Goal: Communication & Community: Answer question/provide support

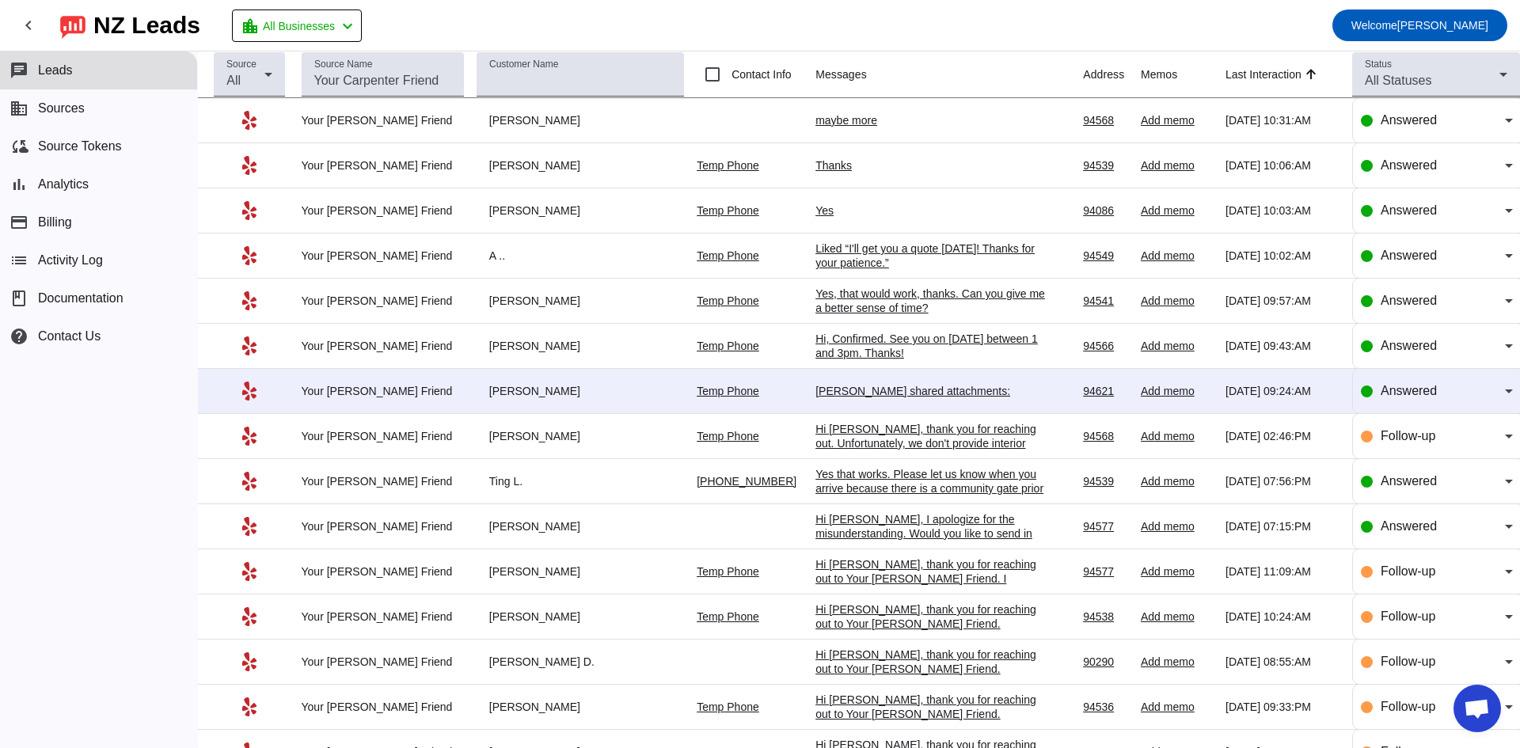
click at [841, 394] on div "[PERSON_NAME] shared attachments:" at bounding box center [935, 391] width 238 height 14
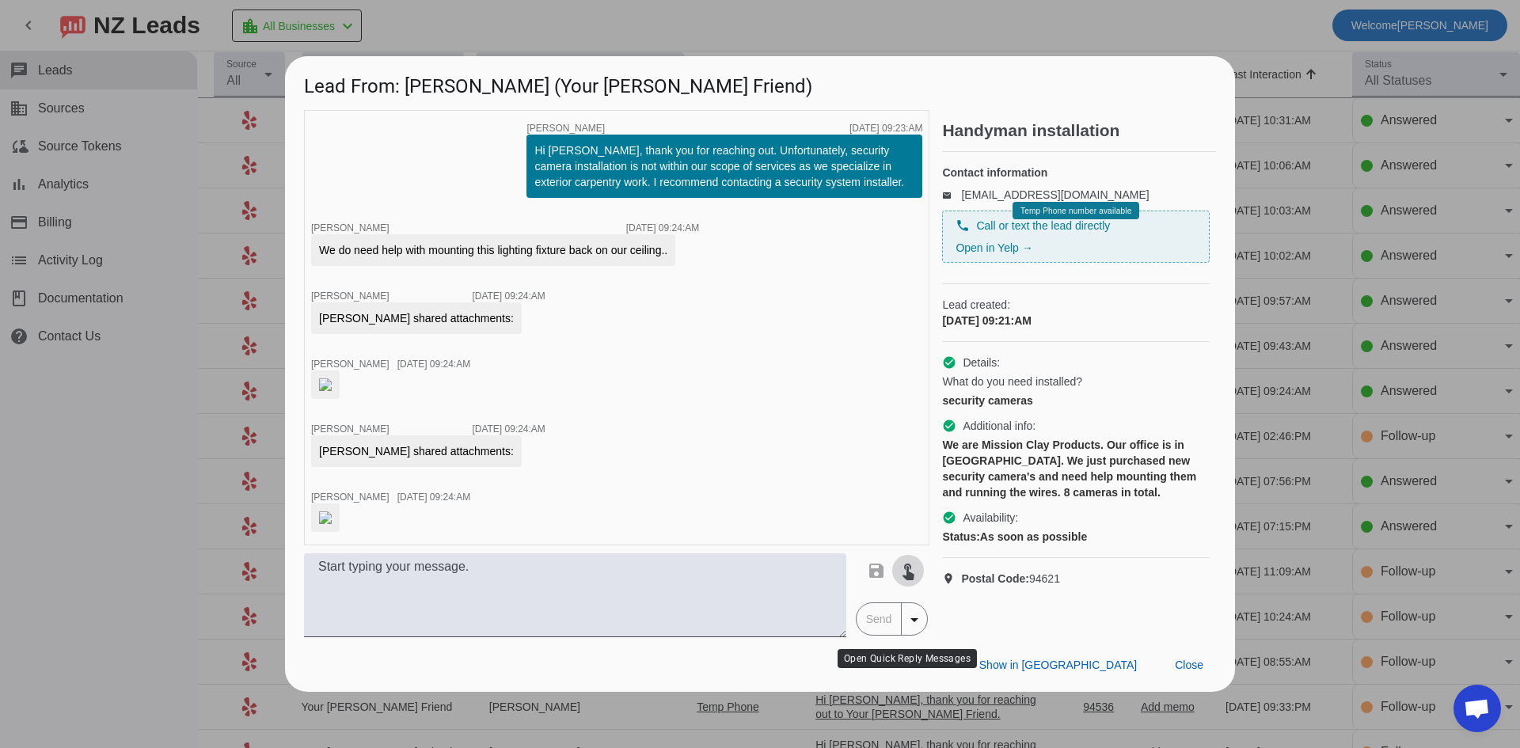
click at [905, 580] on mat-icon "touch_app" at bounding box center [908, 570] width 19 height 19
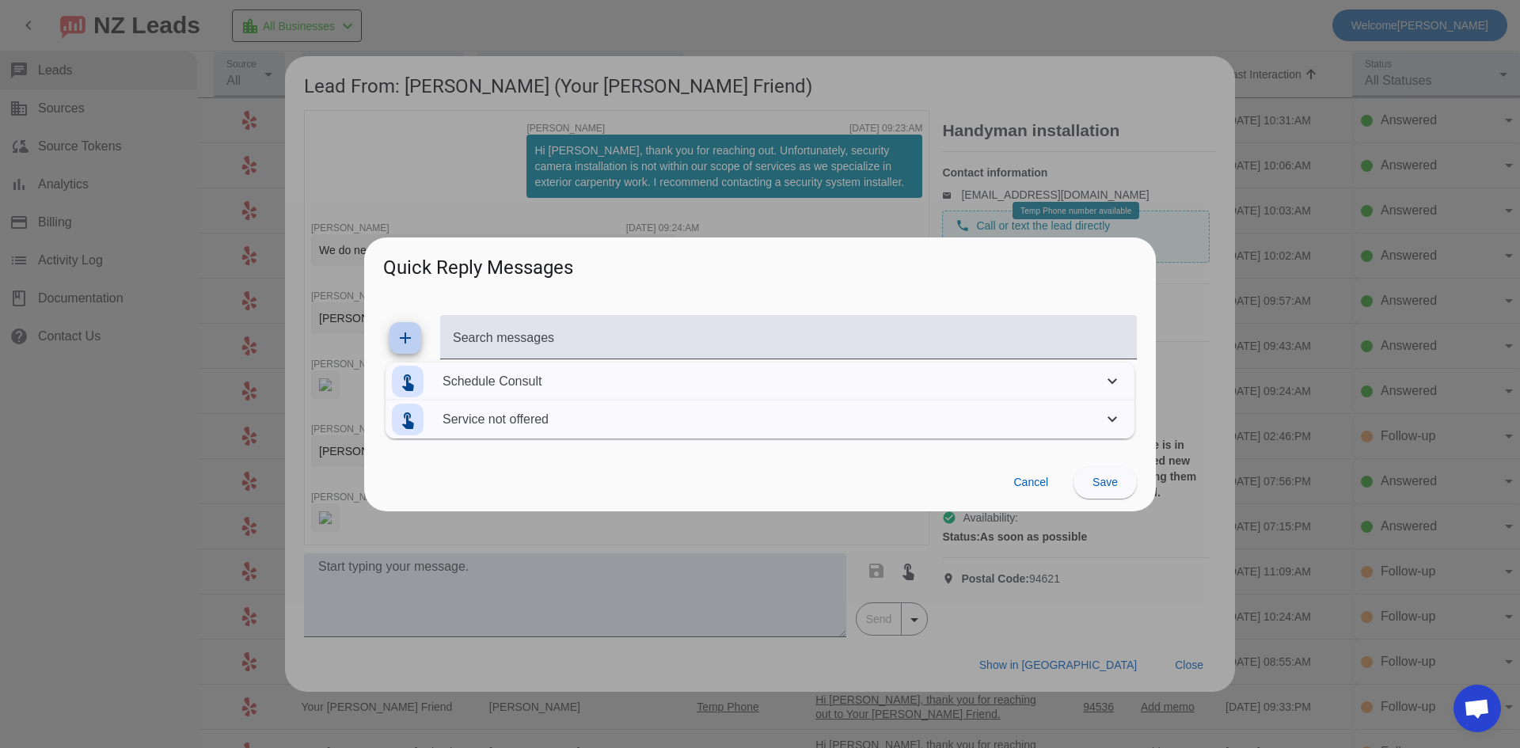
click at [471, 414] on mat-panel-description "Service not offered" at bounding box center [770, 420] width 654 height 44
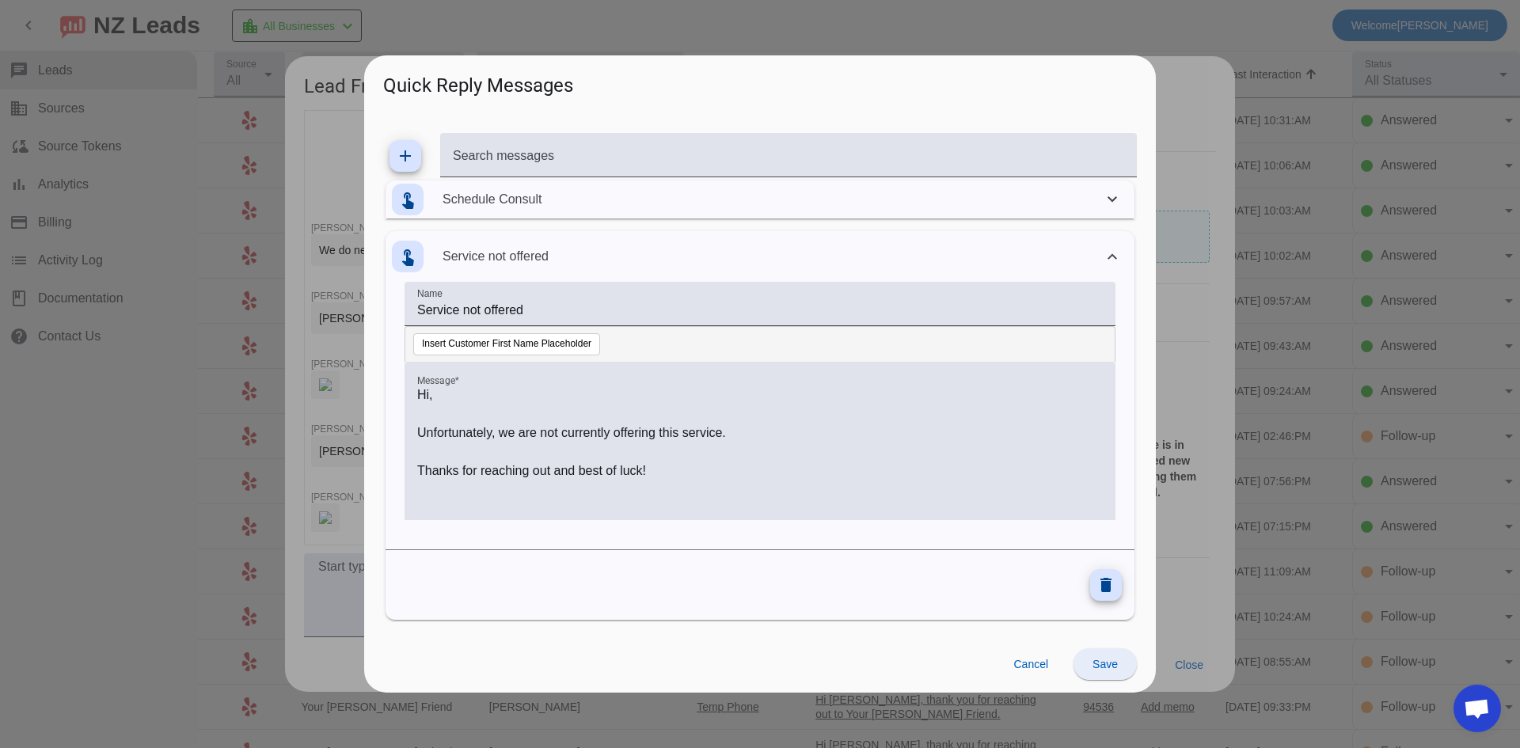
click at [1105, 663] on span "Save" at bounding box center [1105, 664] width 25 height 13
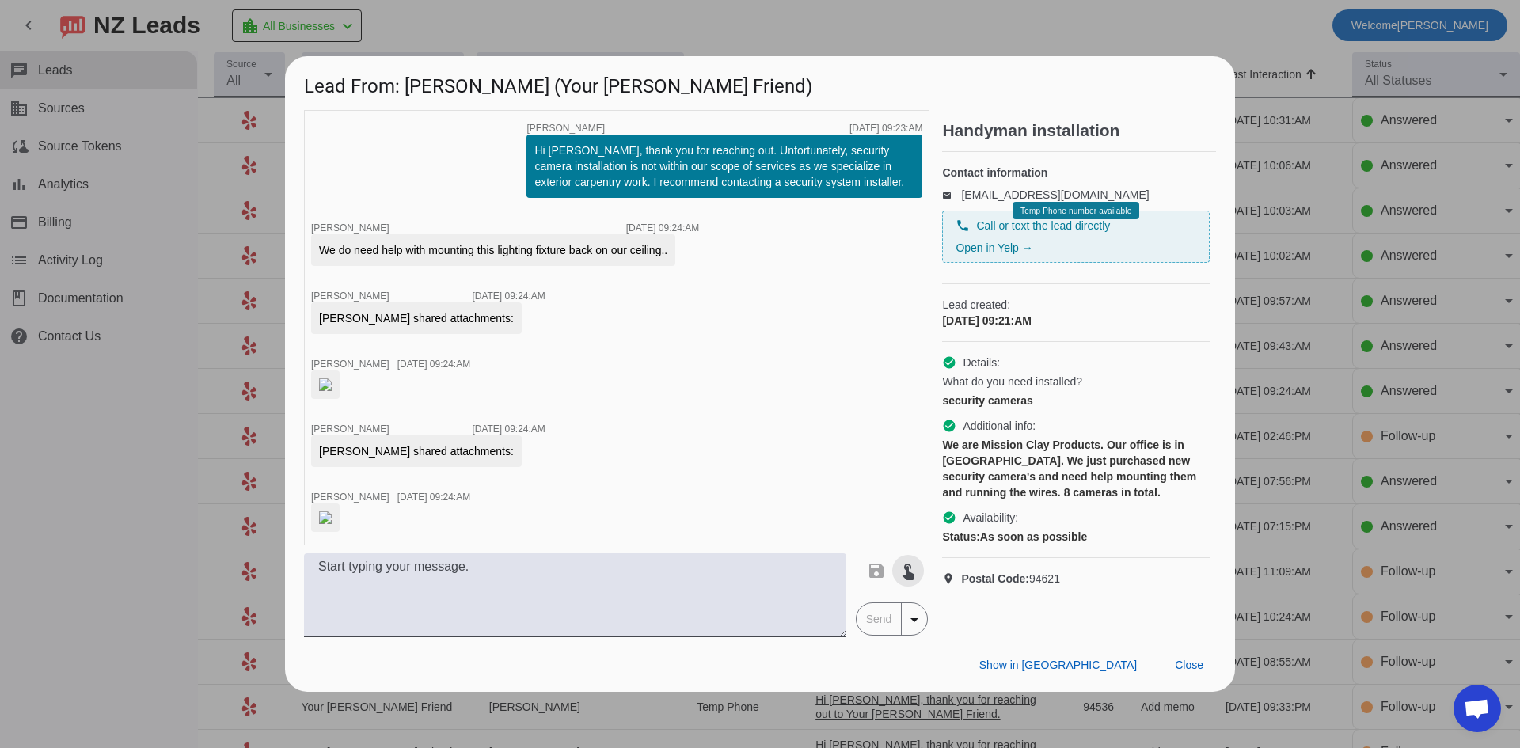
drag, startPoint x: 140, startPoint y: 439, endPoint x: 149, endPoint y: 430, distance: 12.3
click at [141, 439] on div at bounding box center [760, 374] width 1520 height 748
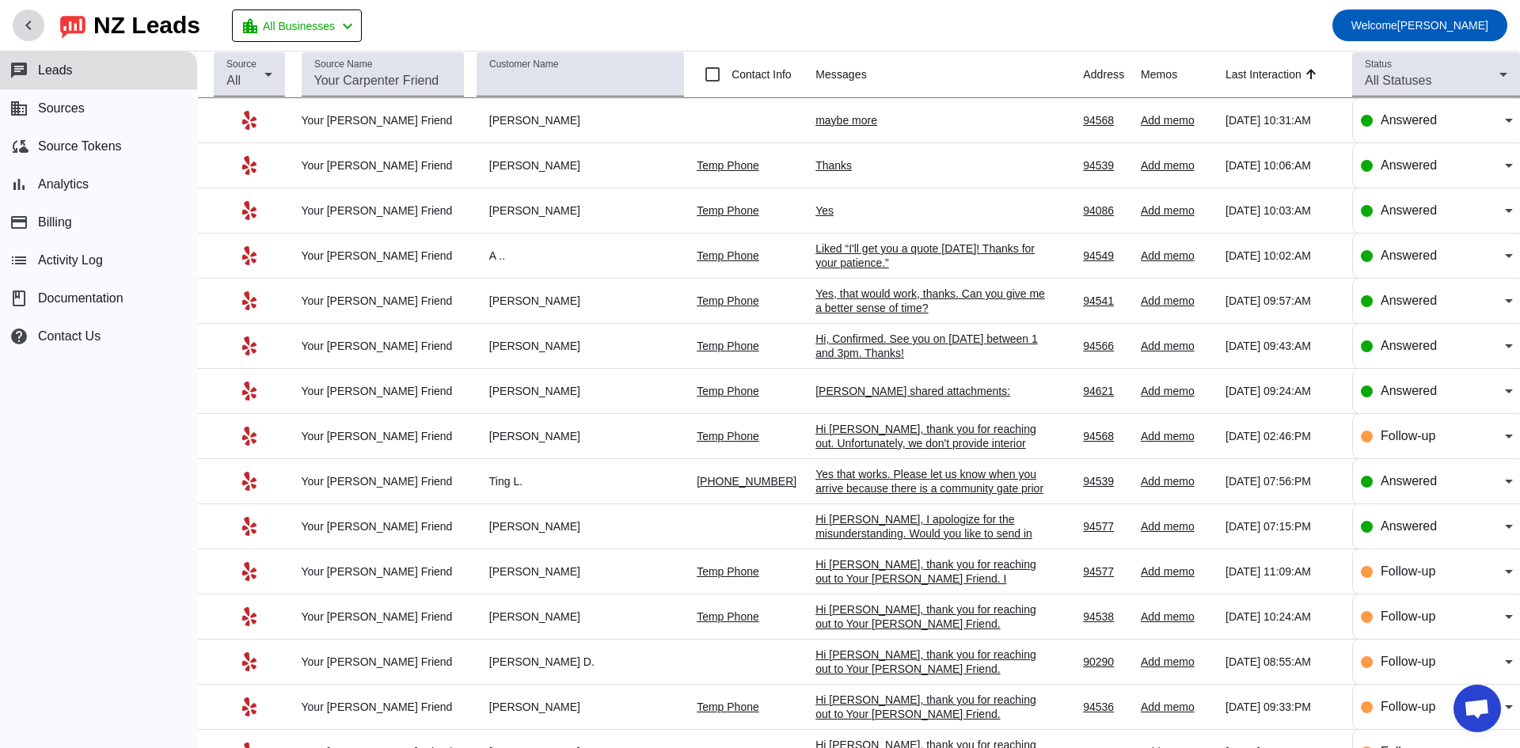
click at [24, 23] on mat-icon "chevron_left" at bounding box center [28, 25] width 19 height 19
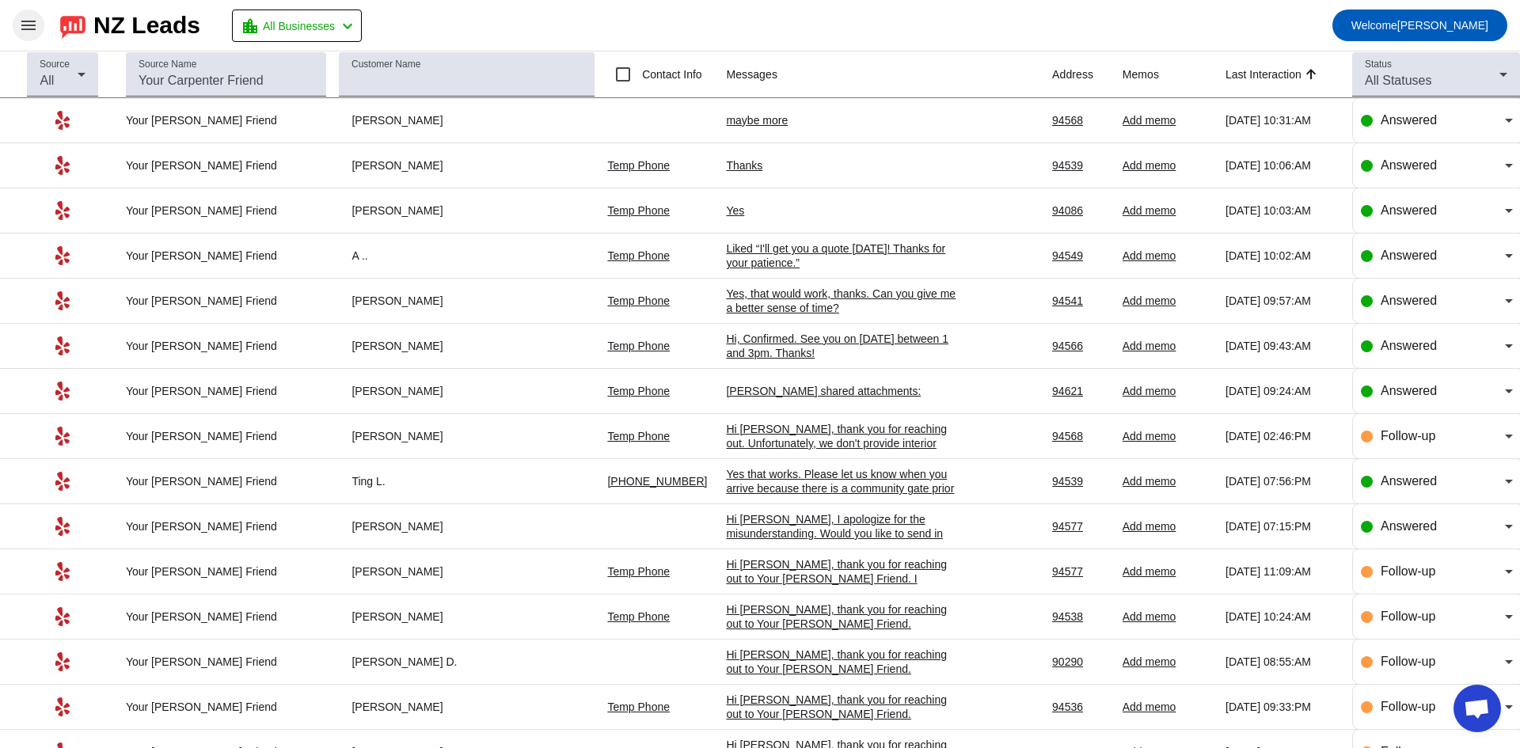
click at [20, 28] on mat-icon "menu" at bounding box center [28, 25] width 19 height 19
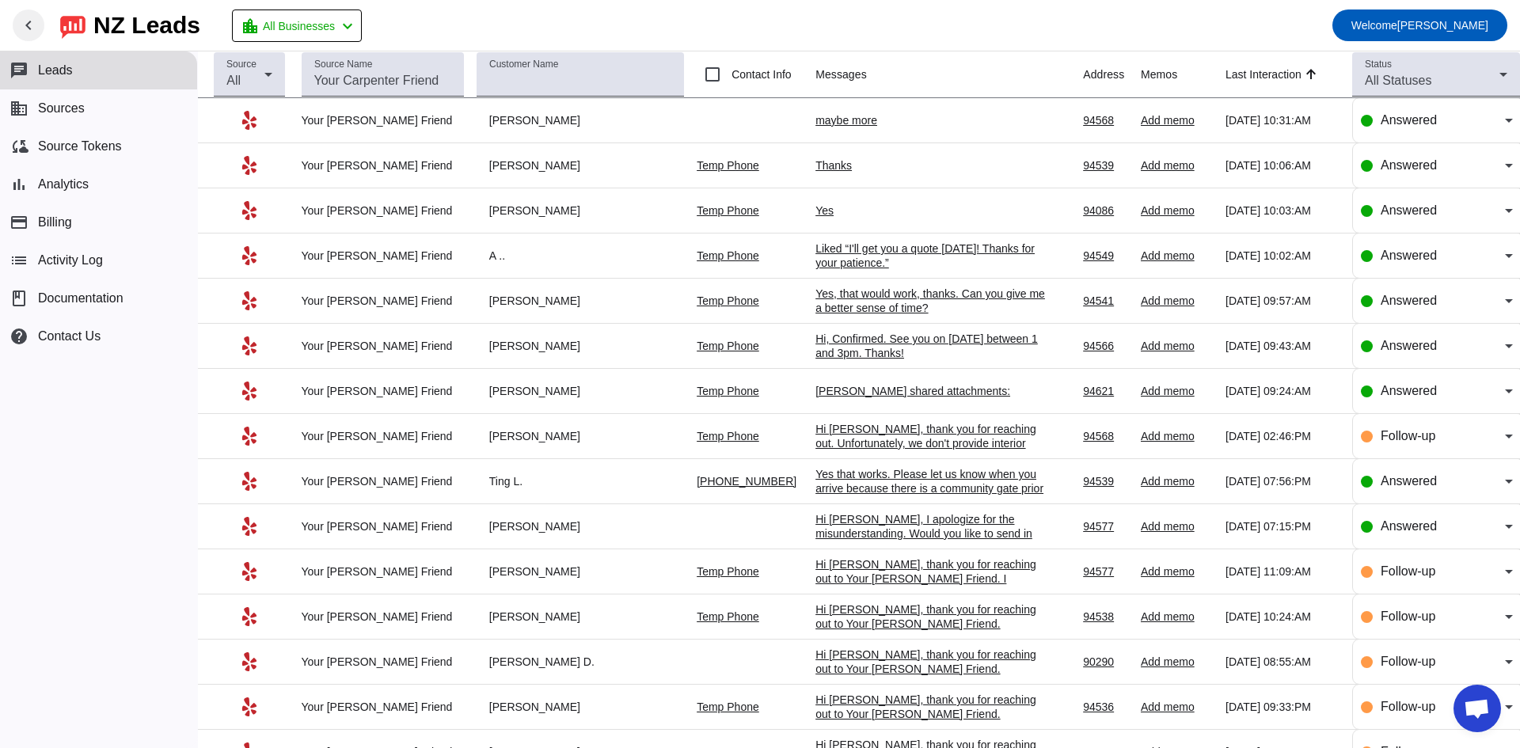
click at [82, 74] on button "chat Leads" at bounding box center [98, 70] width 197 height 38
click at [101, 115] on button "business Sources" at bounding box center [98, 108] width 197 height 38
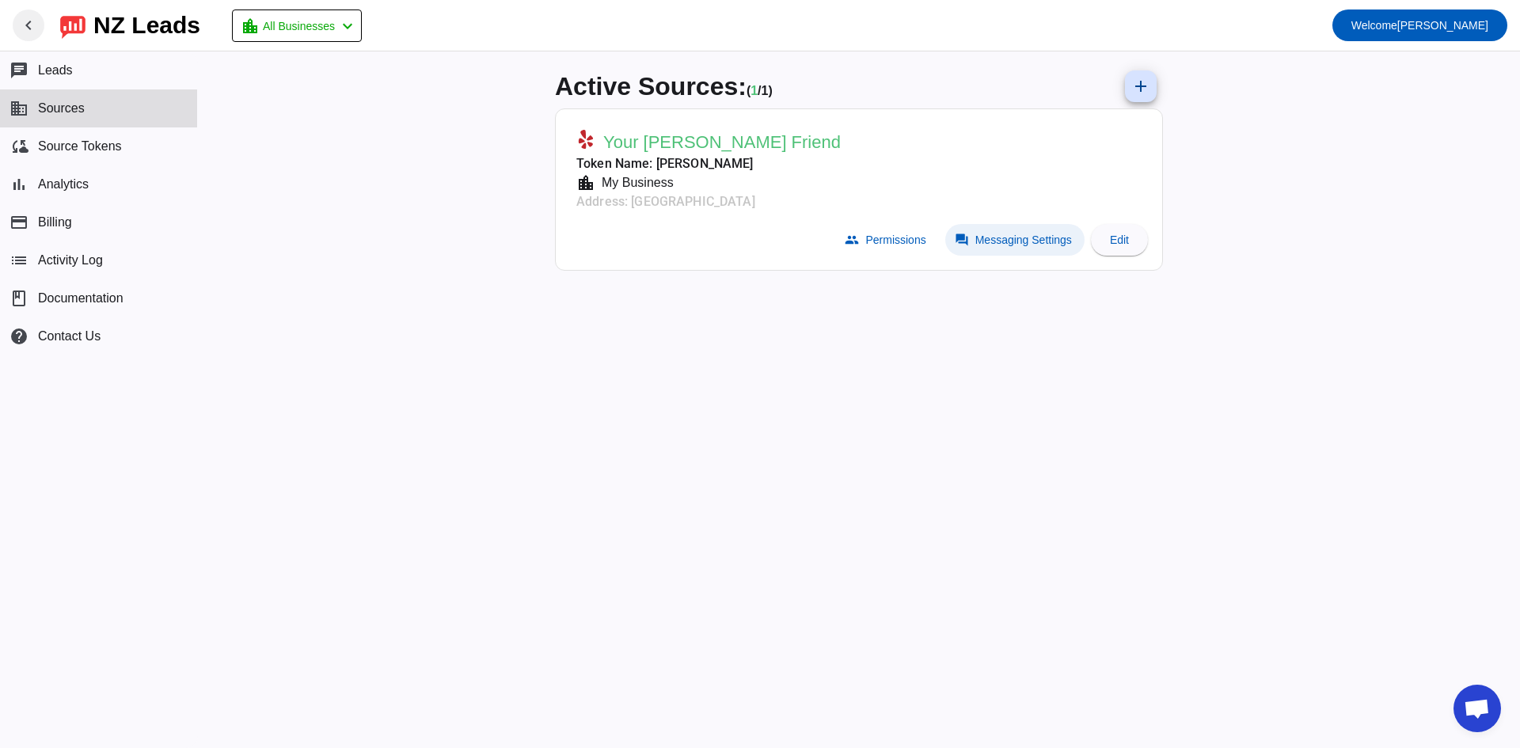
click at [983, 246] on button "forum Messaging Settings" at bounding box center [1014, 240] width 139 height 32
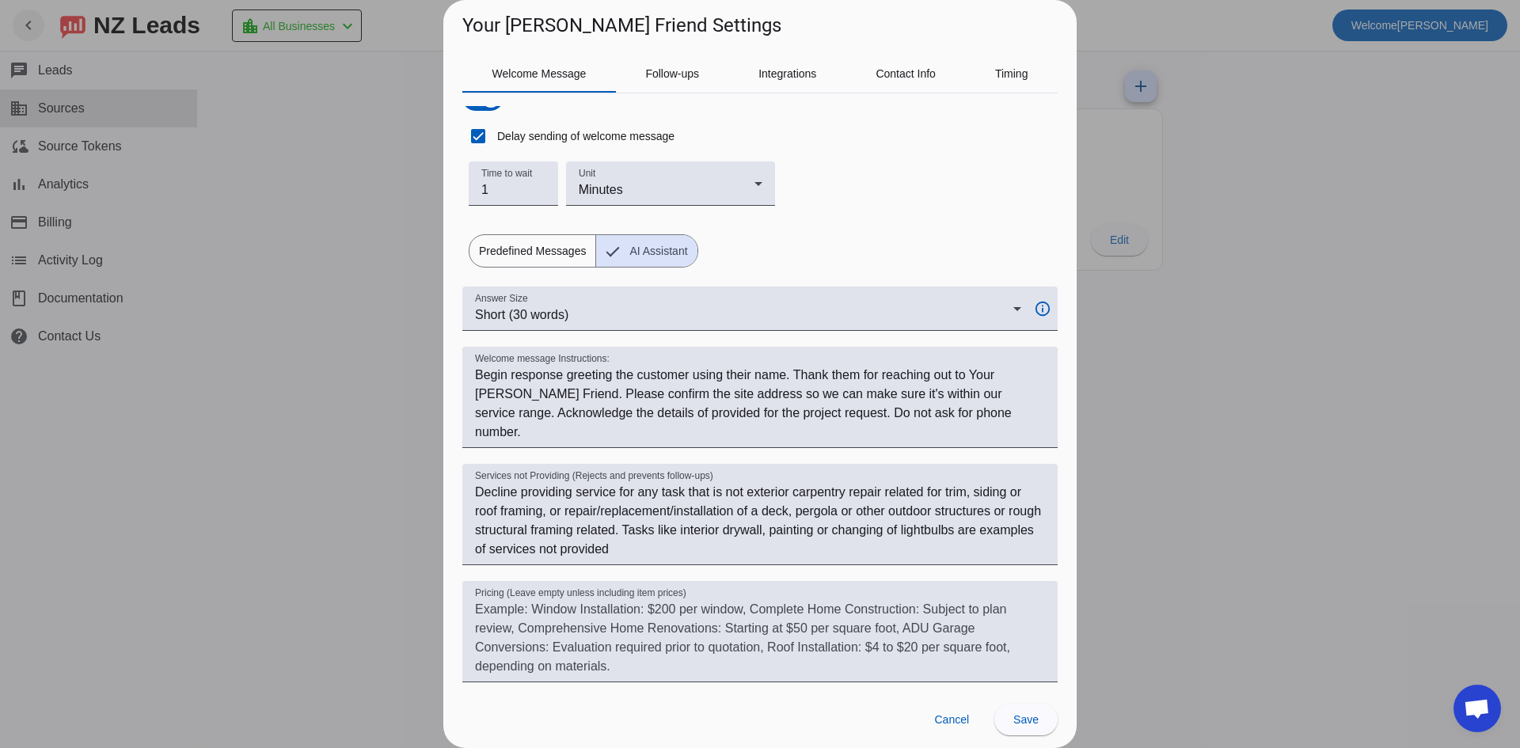
scroll to position [101, 0]
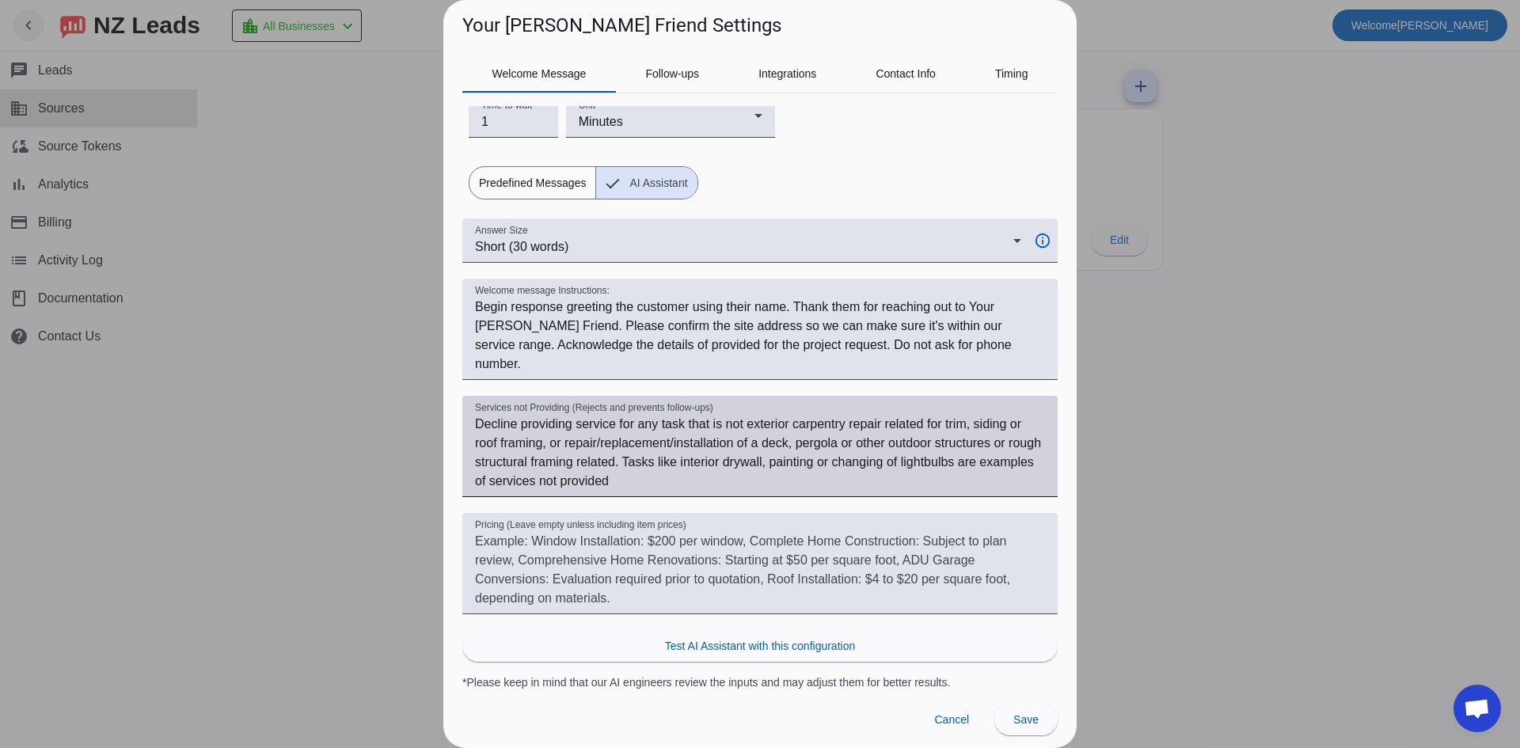
click at [698, 485] on textarea "Decline providing service for any task that is not exterior carpentry repair re…" at bounding box center [760, 453] width 570 height 76
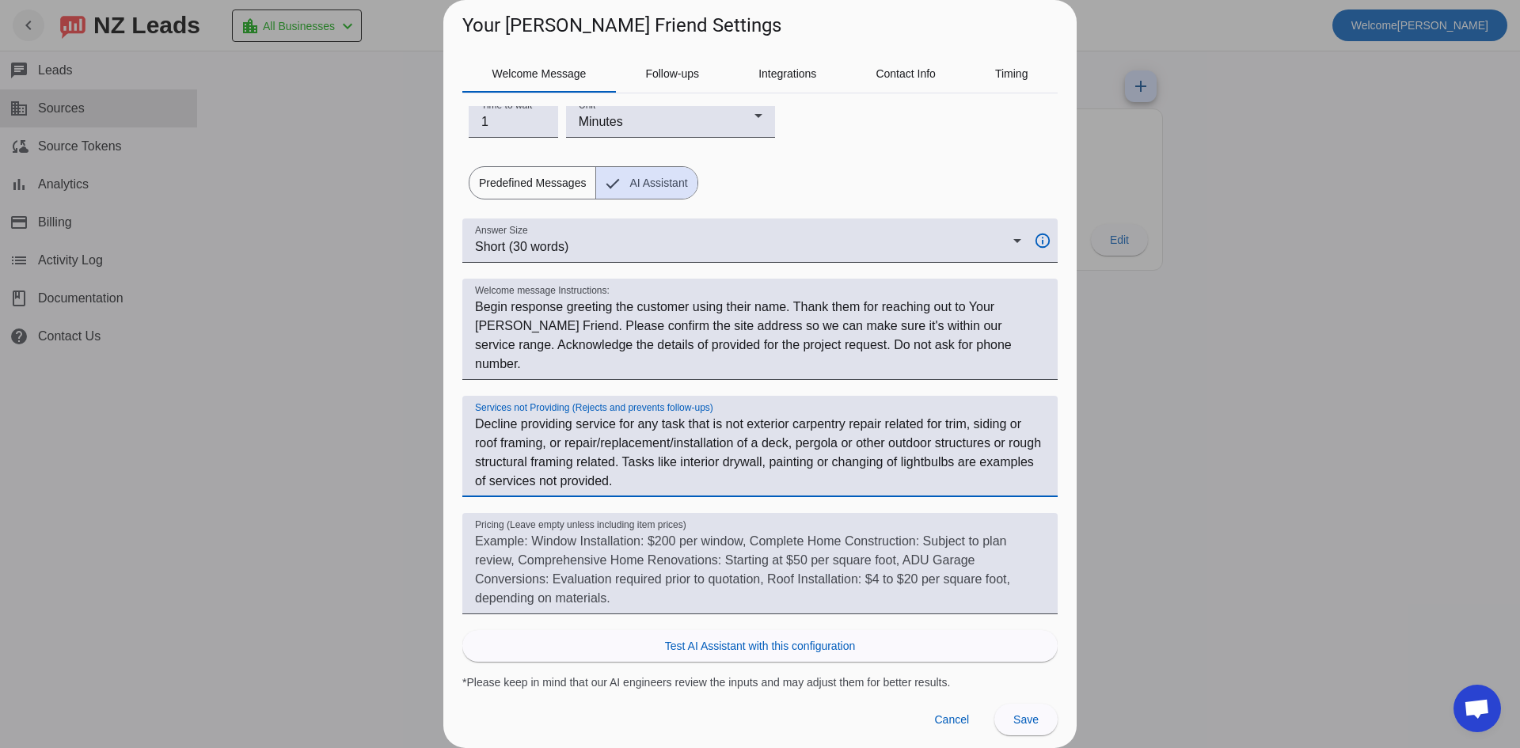
click at [543, 442] on textarea "Decline providing service for any task that is not exterior carpentry repair re…" at bounding box center [760, 453] width 570 height 76
click at [545, 442] on textarea "Decline providing service for any task that is not exterior carpentry repair re…" at bounding box center [760, 453] width 570 height 76
click at [548, 440] on textarea "Decline providing service for any task that is not exterior carpentry repair re…" at bounding box center [760, 453] width 570 height 76
click at [548, 439] on textarea "Decline providing service for any task that is not exterior carpentry repair re…" at bounding box center [760, 453] width 570 height 76
click at [808, 459] on textarea "Decline providing service for any task that is not exterior carpentry repair re…" at bounding box center [760, 453] width 570 height 76
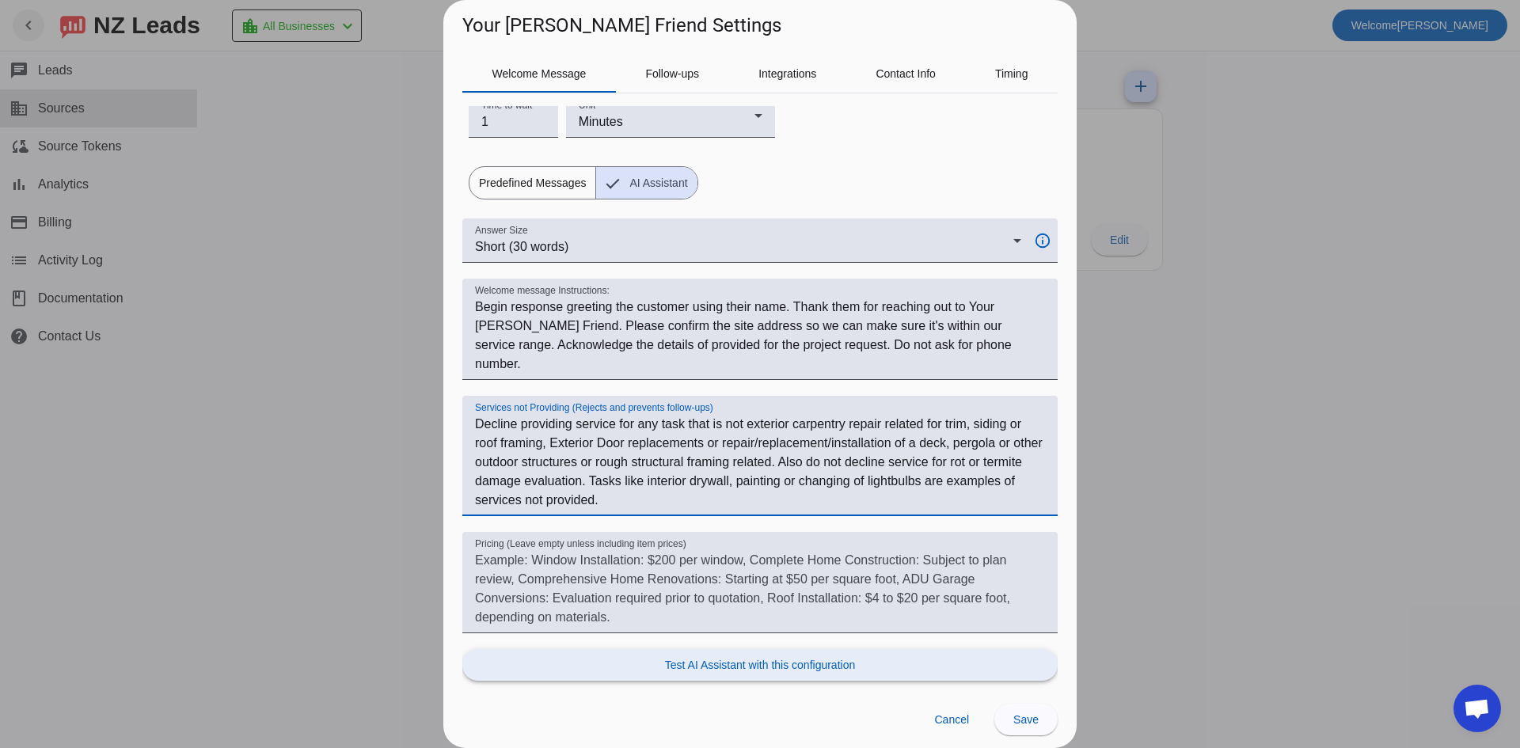
type textarea "Decline providing service for any task that is not exterior carpentry repair re…"
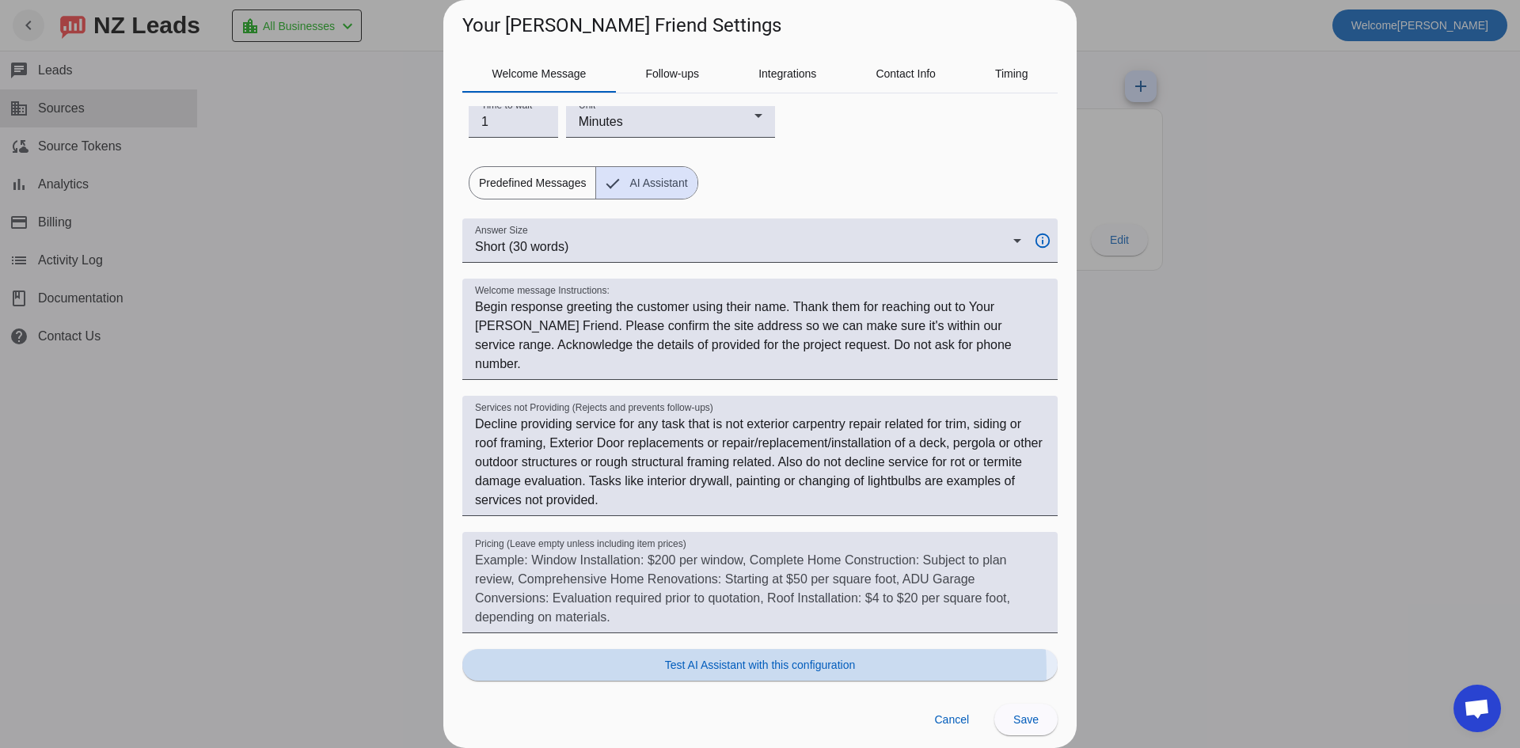
click at [738, 671] on span "Test AI Assistant with this configuration" at bounding box center [760, 665] width 190 height 16
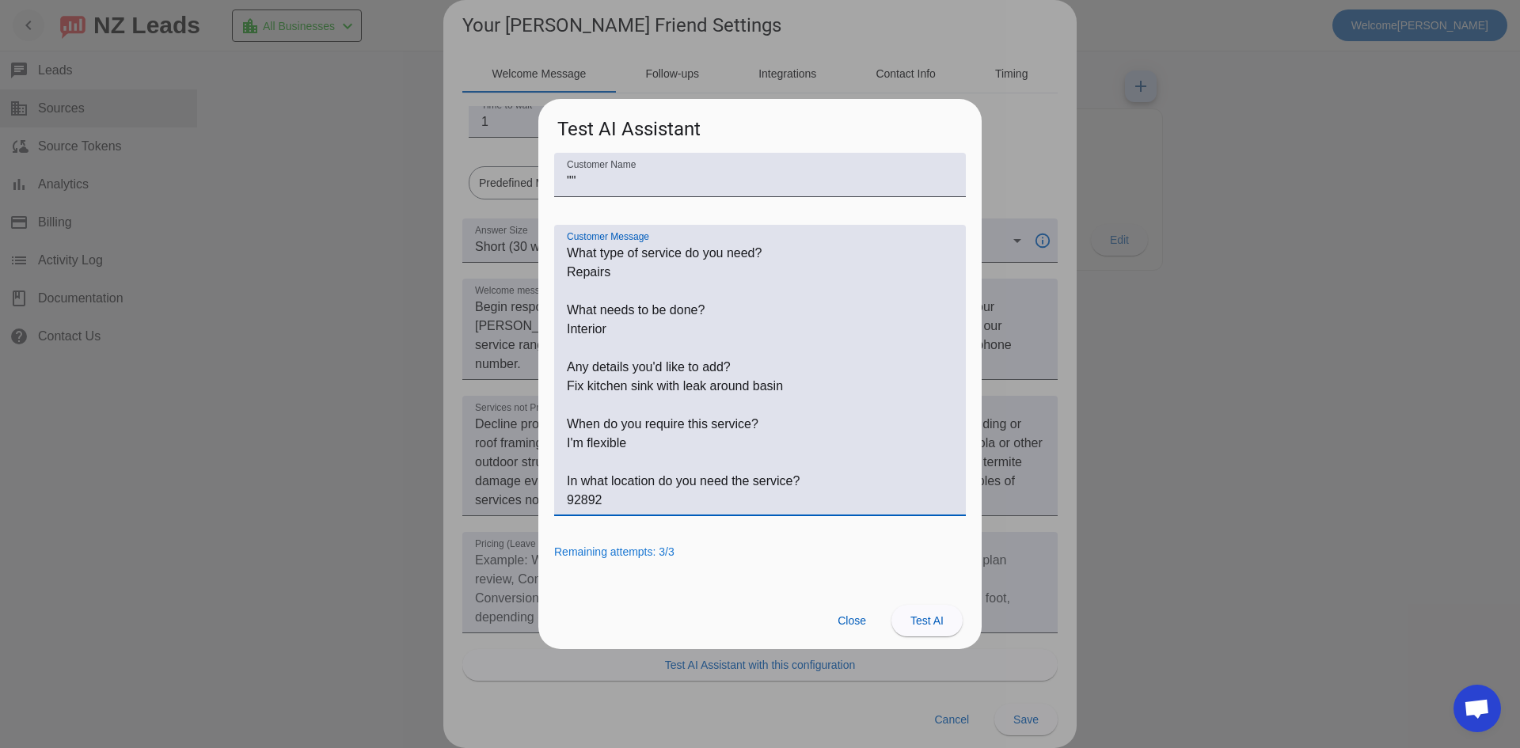
drag, startPoint x: 601, startPoint y: 332, endPoint x: 546, endPoint y: 331, distance: 54.6
click at [546, 331] on div "Customer Name "" Customer Message Remaining attempts: 3/3" at bounding box center [759, 372] width 443 height 439
type textarea "What type of service do you need? Repairs What needs to be done? exterior Any d…"
drag, startPoint x: 814, startPoint y: 387, endPoint x: 560, endPoint y: 392, distance: 254.2
click at [560, 392] on div "Customer Message" at bounding box center [760, 370] width 412 height 291
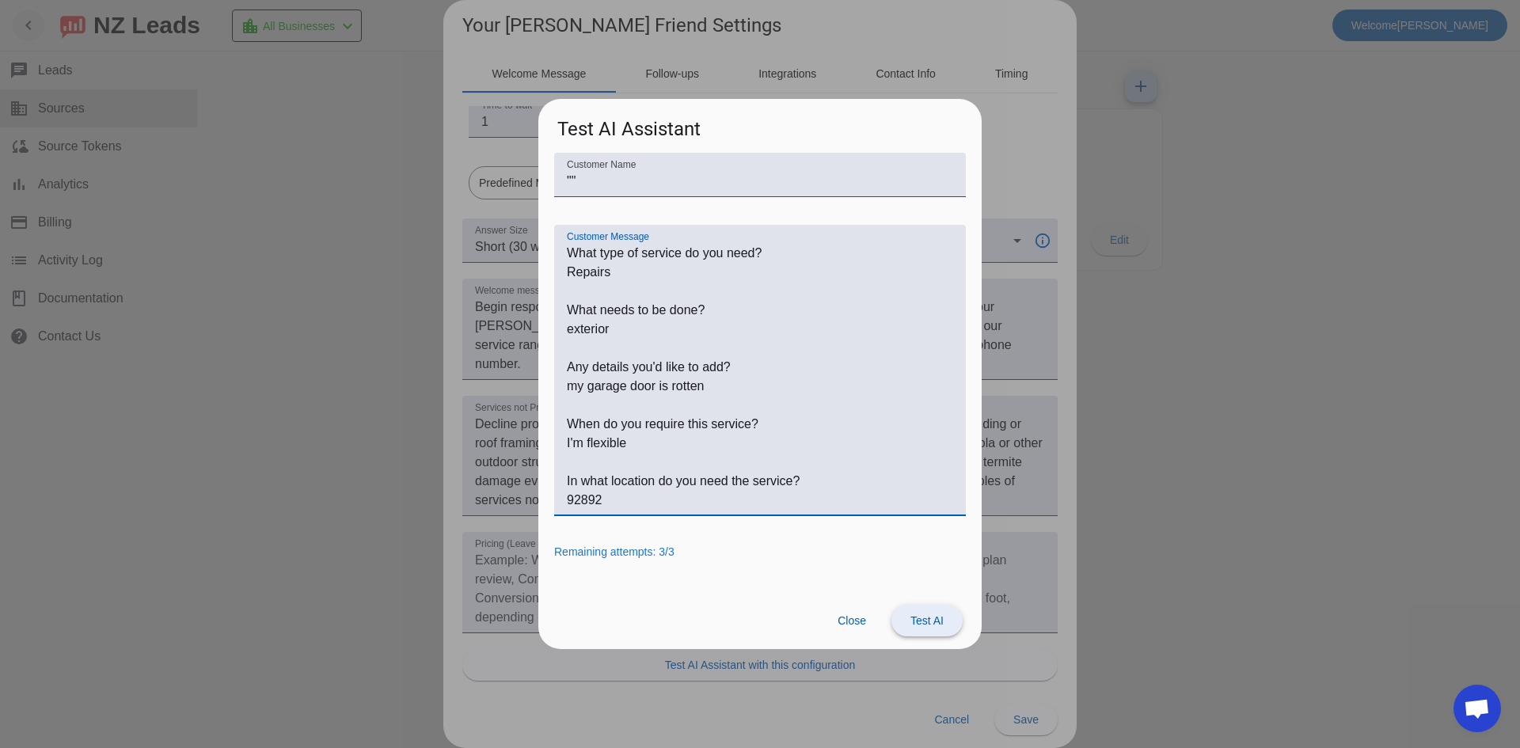
type textarea "What type of service do you need? Repairs What needs to be done? exterior Any d…"
click at [938, 624] on span "Test AI" at bounding box center [927, 620] width 33 height 13
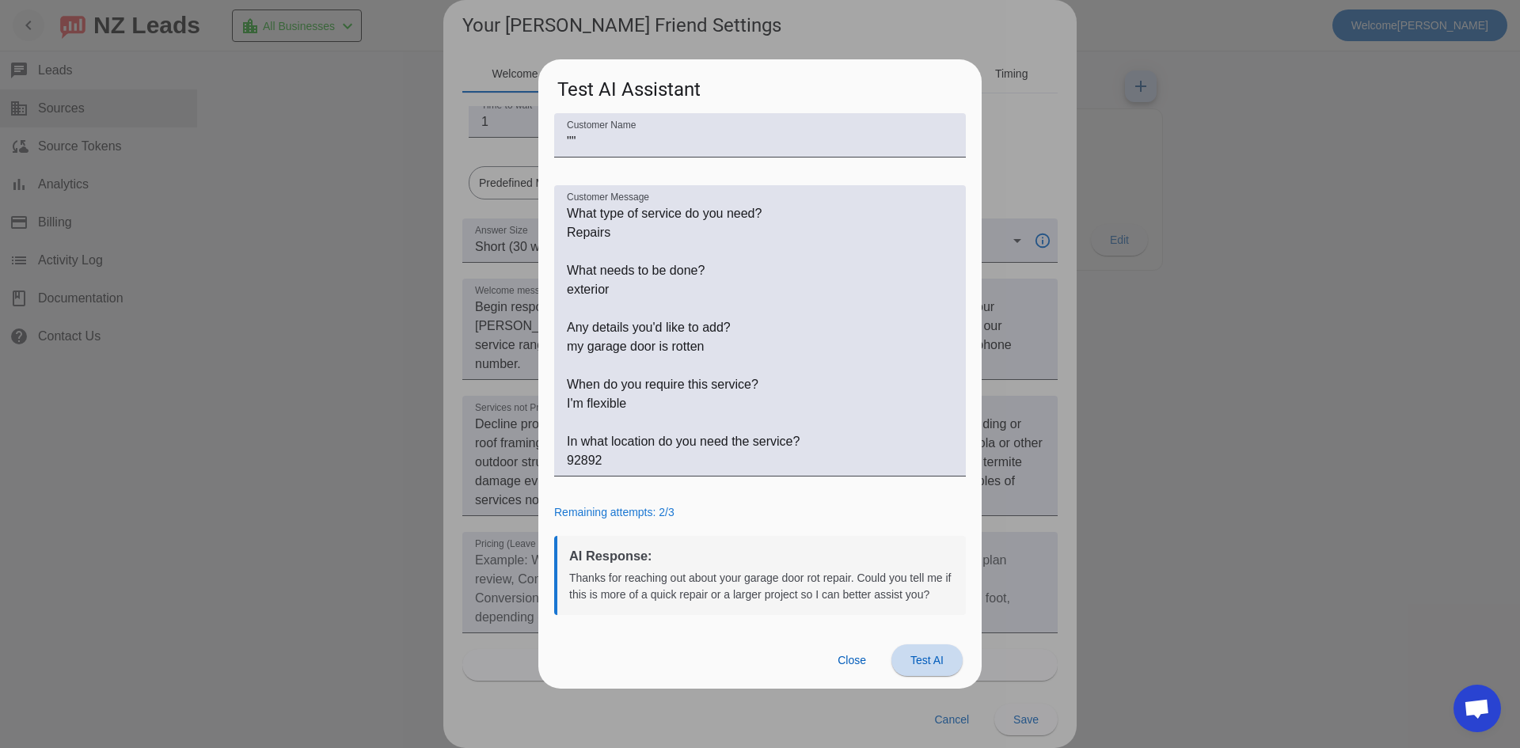
click at [931, 662] on span "Test AI" at bounding box center [927, 660] width 33 height 13
click at [846, 667] on span "Close" at bounding box center [852, 660] width 29 height 13
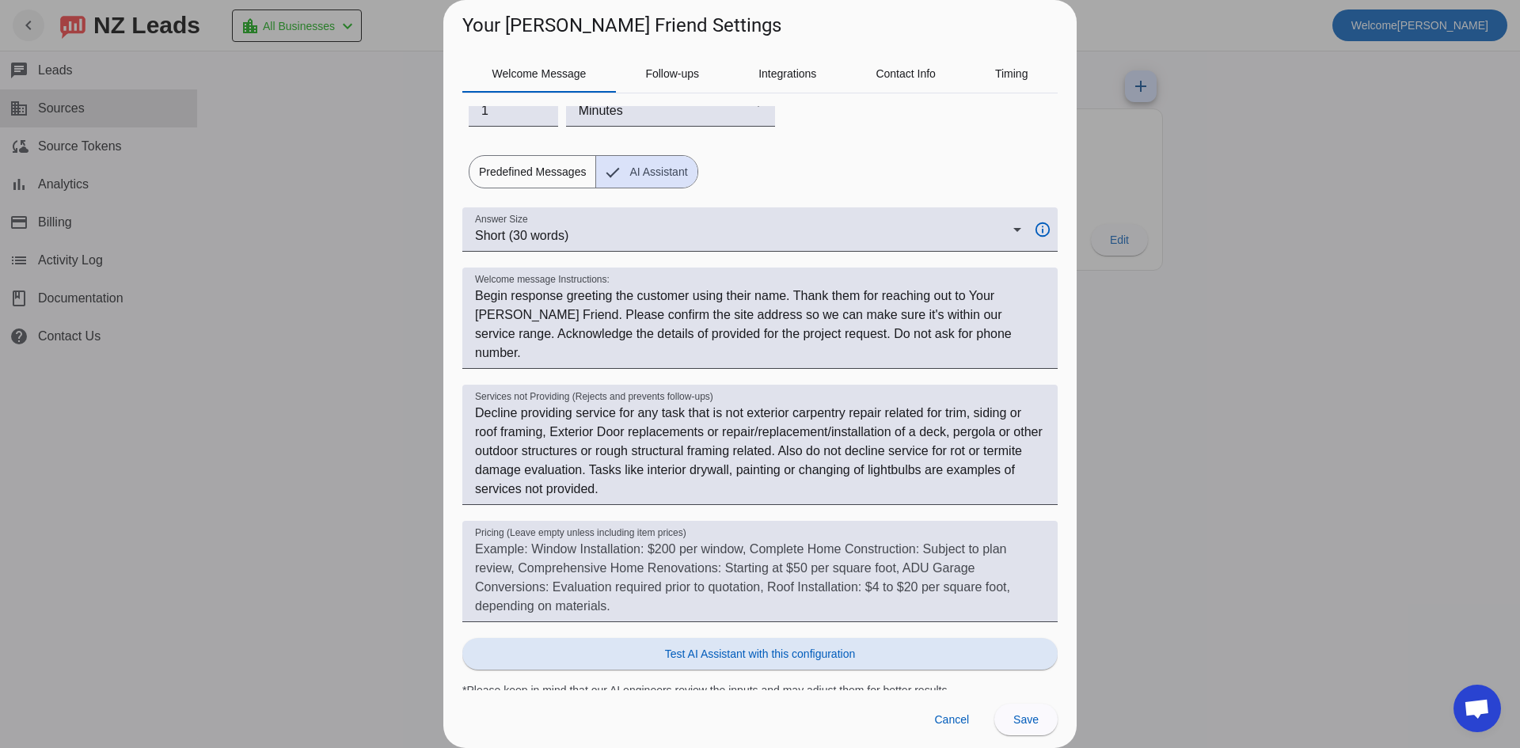
scroll to position [120, 0]
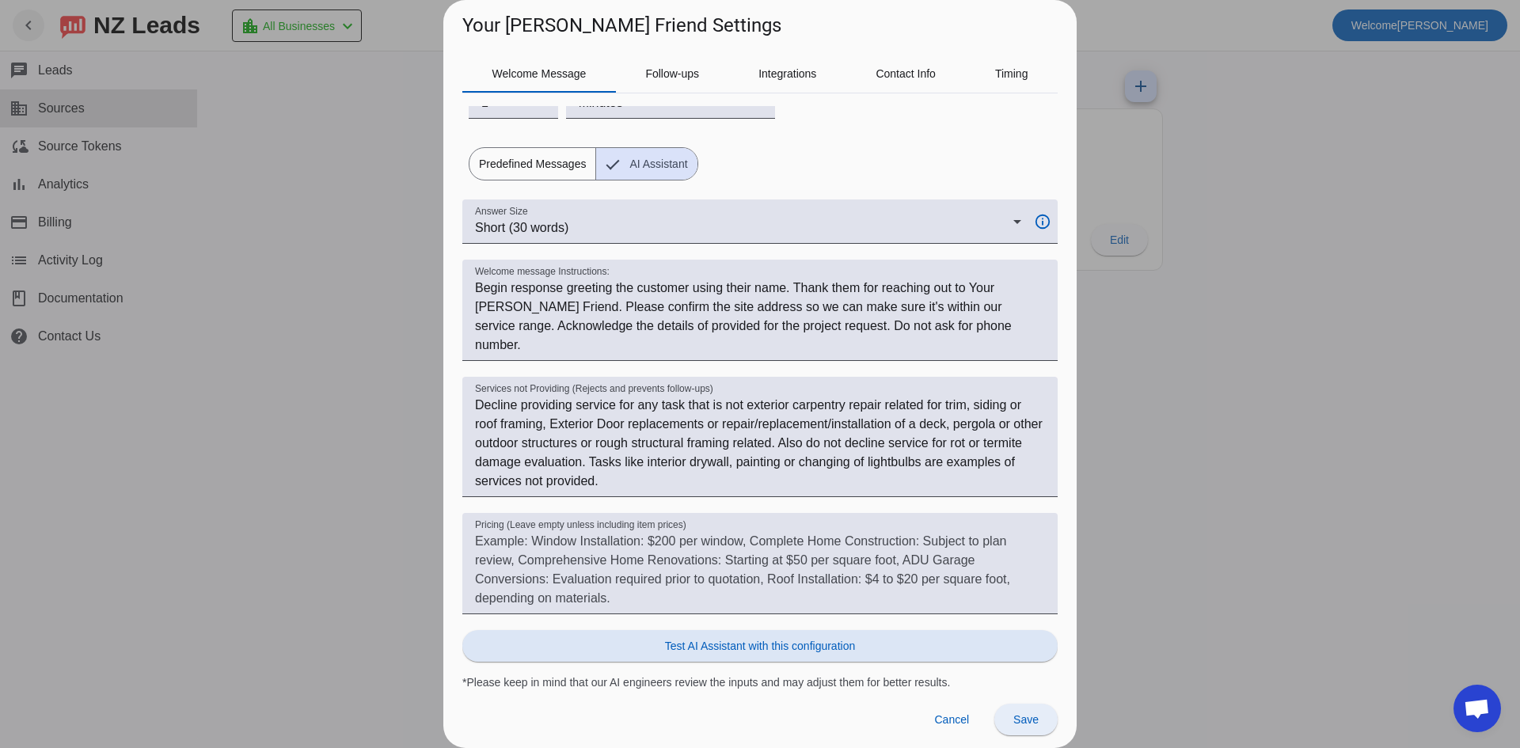
click at [1025, 719] on span "Save" at bounding box center [1026, 719] width 25 height 13
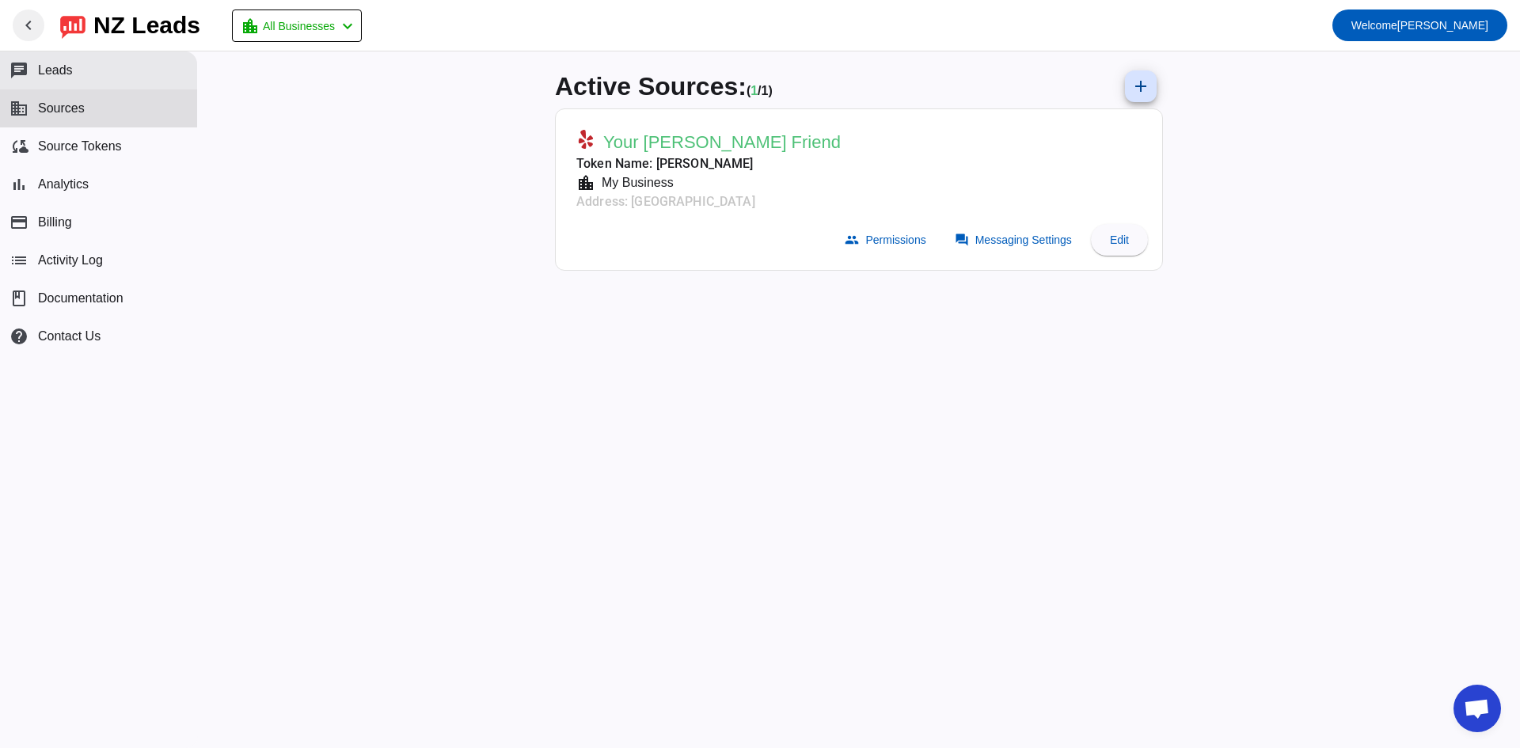
click at [101, 63] on button "chat Leads" at bounding box center [98, 70] width 197 height 38
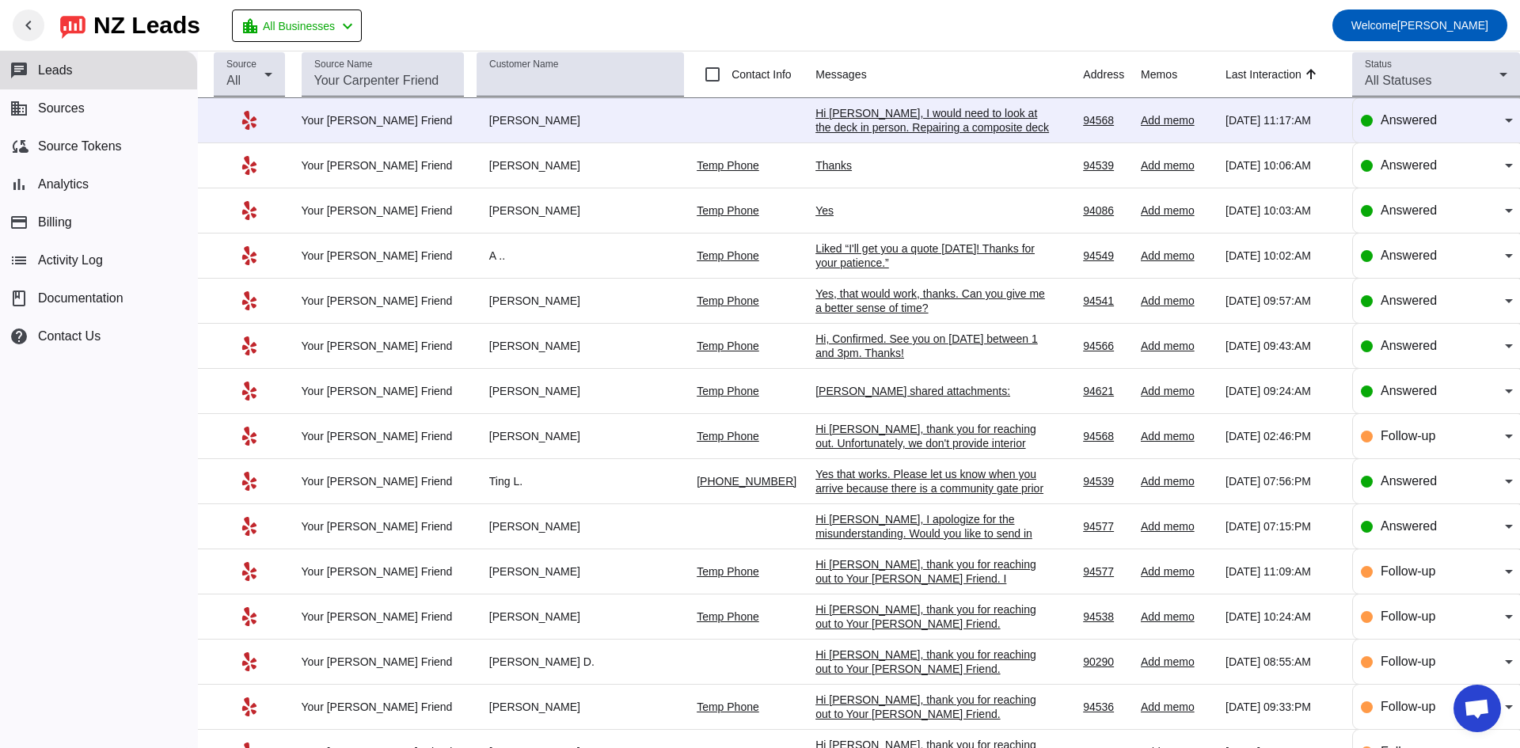
click at [867, 122] on div "Hi [PERSON_NAME], I would need to look at the deck in person. Repairing a compo…" at bounding box center [935, 134] width 238 height 57
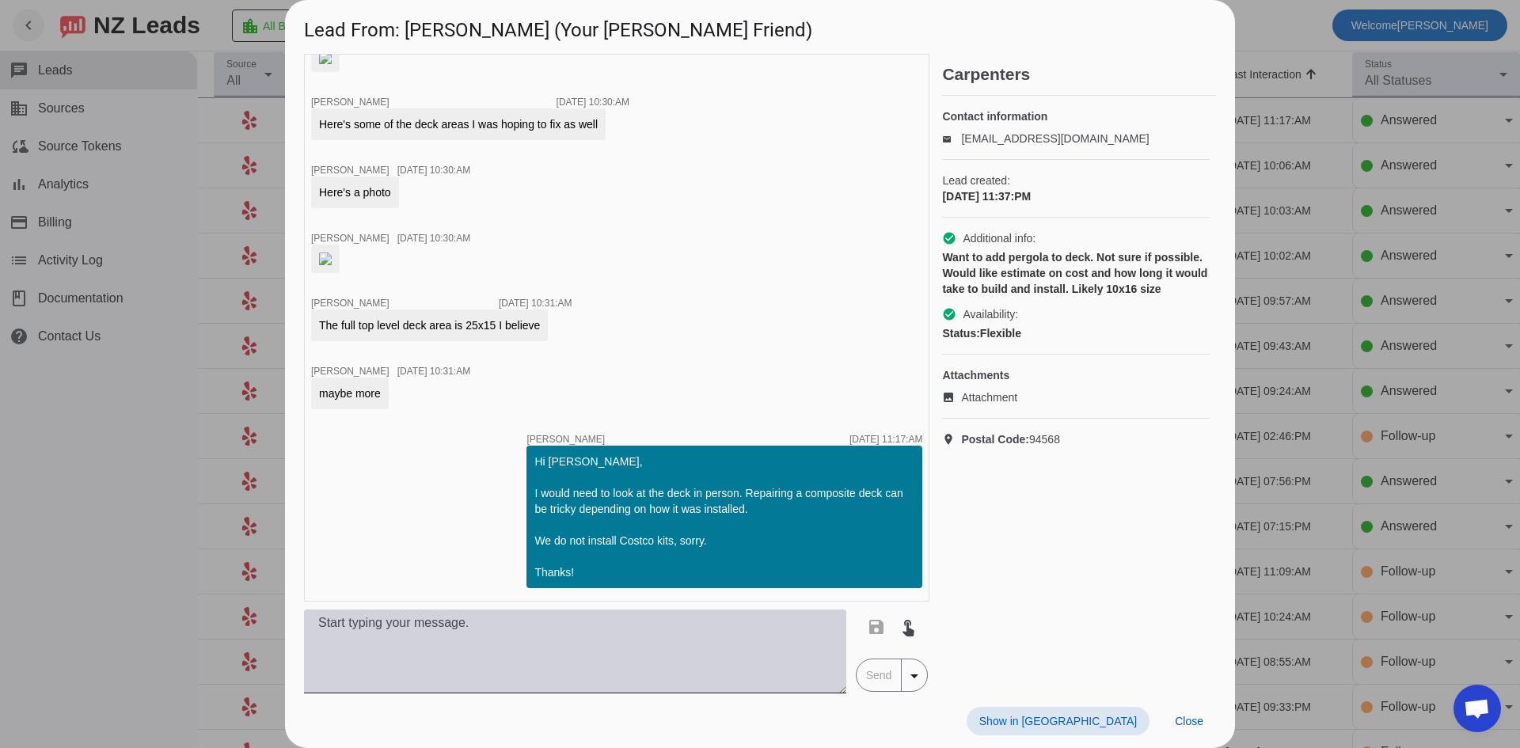
scroll to position [1707, 0]
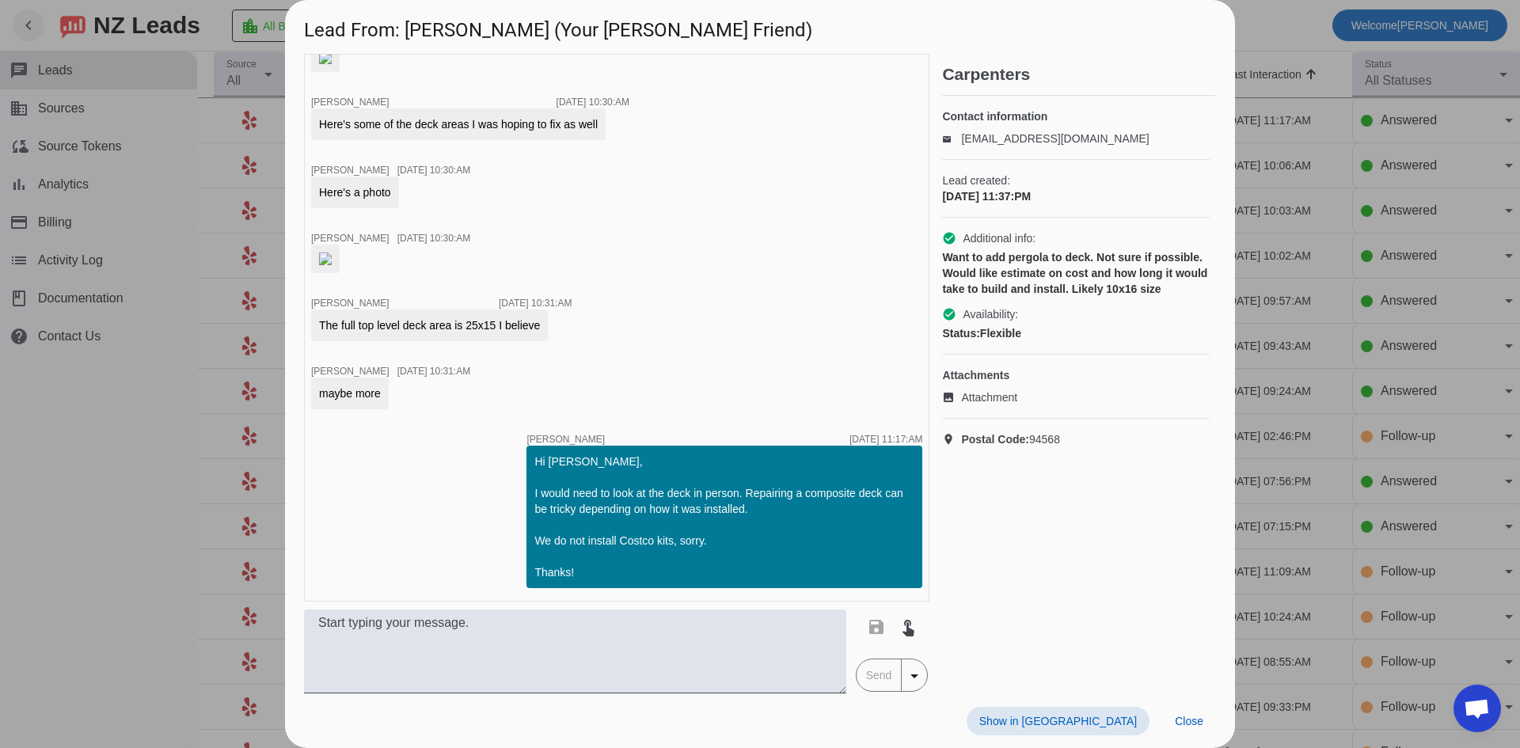
click at [87, 457] on div at bounding box center [760, 374] width 1520 height 748
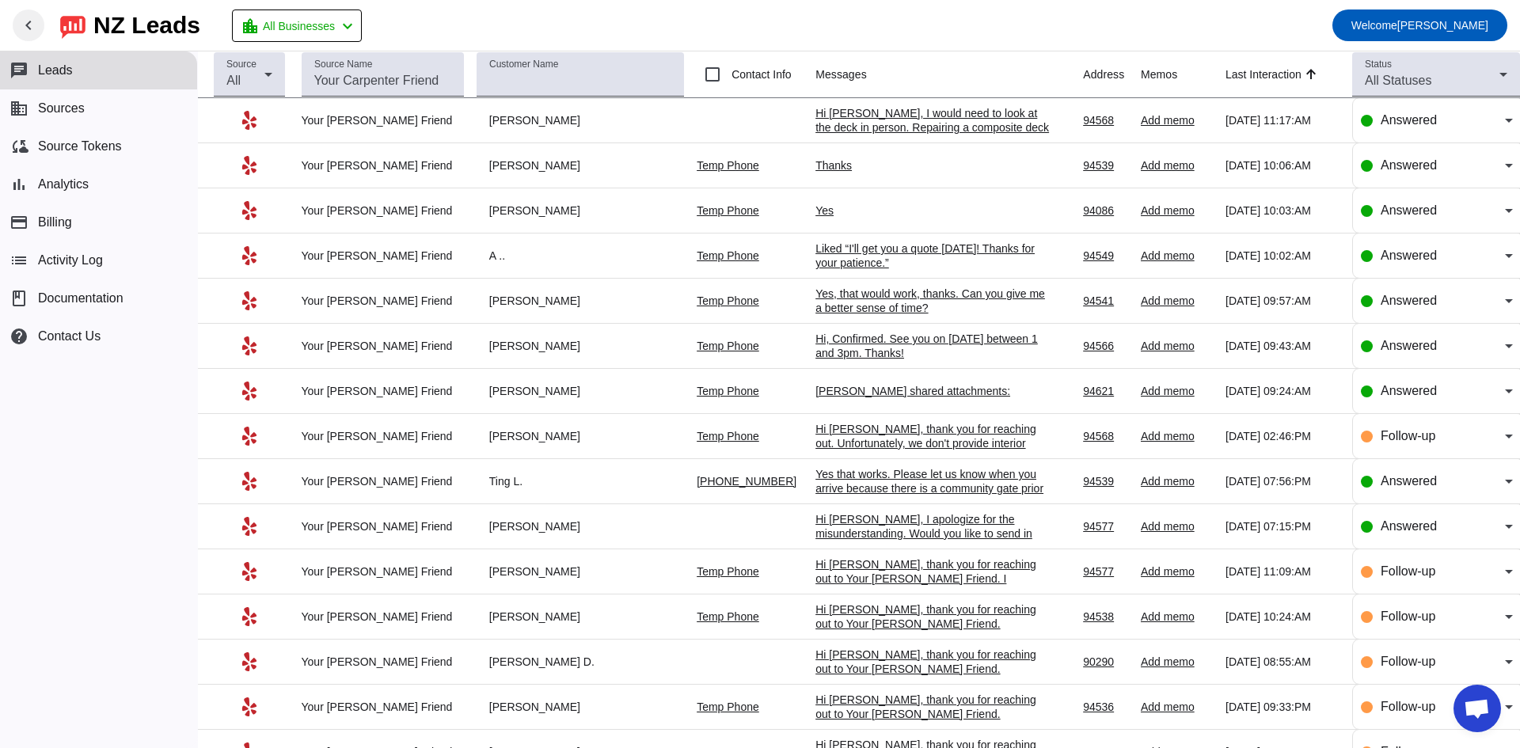
click at [816, 158] on td "Thanks [DATE] 10:06:AM" at bounding box center [950, 165] width 268 height 45
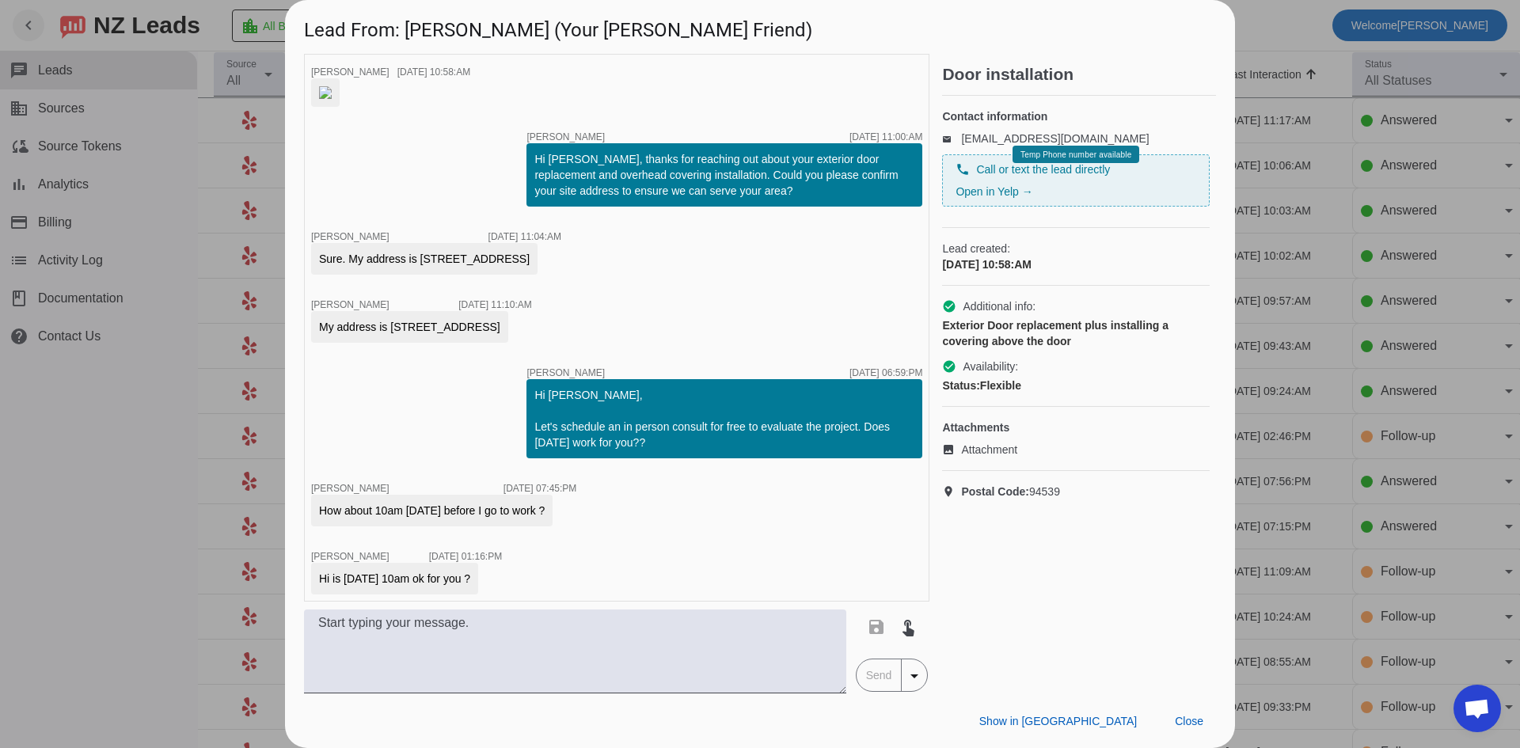
scroll to position [257, 0]
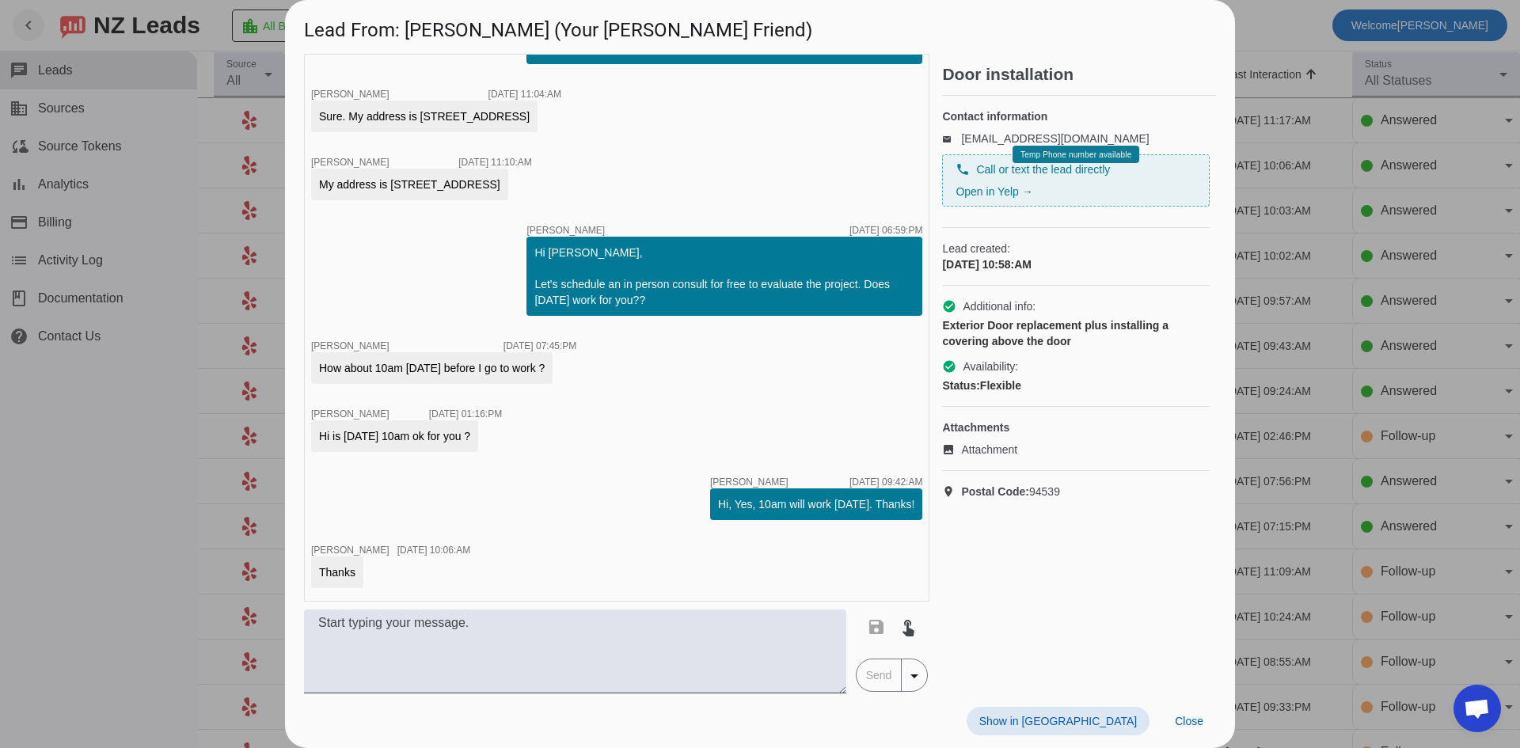
click at [101, 492] on div at bounding box center [760, 374] width 1520 height 748
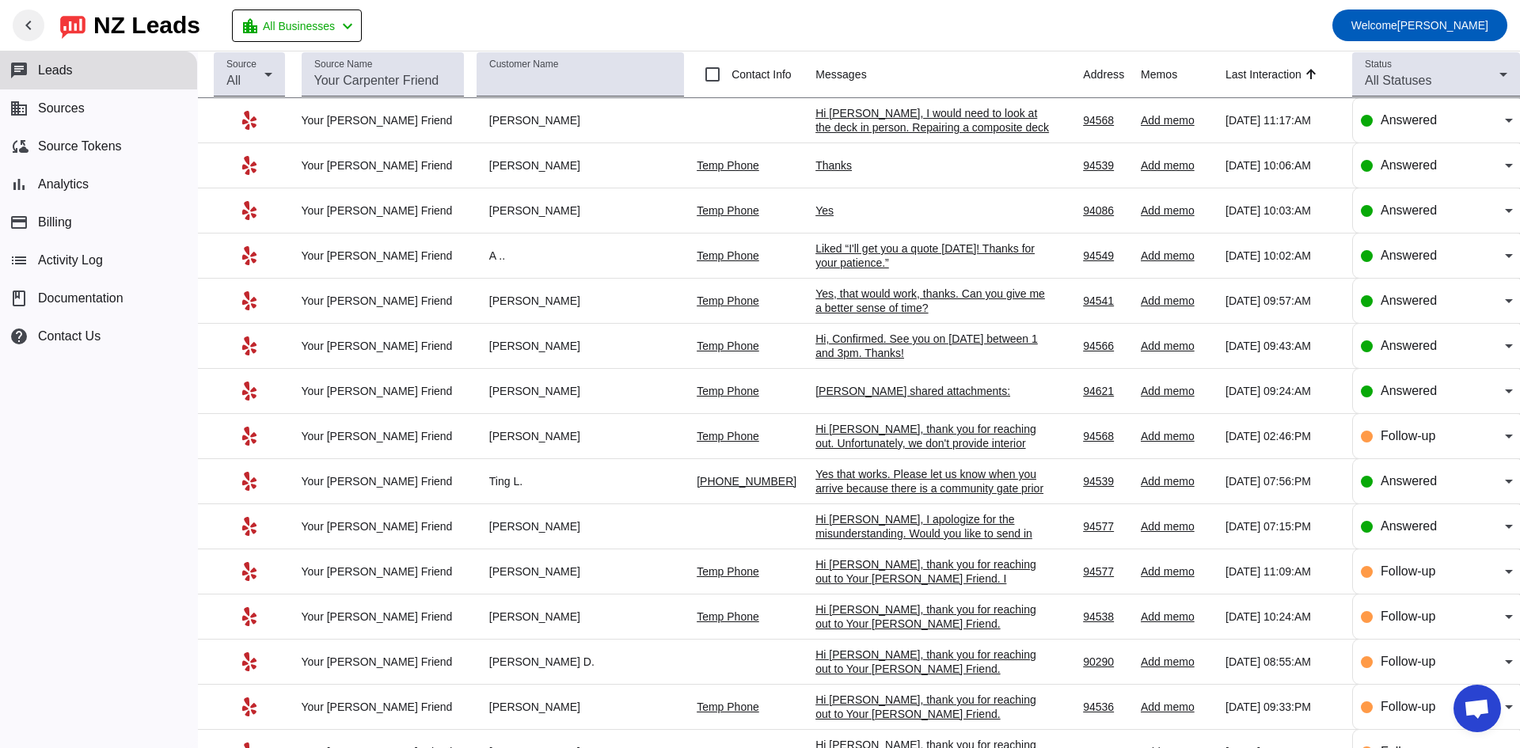
click at [816, 213] on div "Yes" at bounding box center [935, 211] width 238 height 14
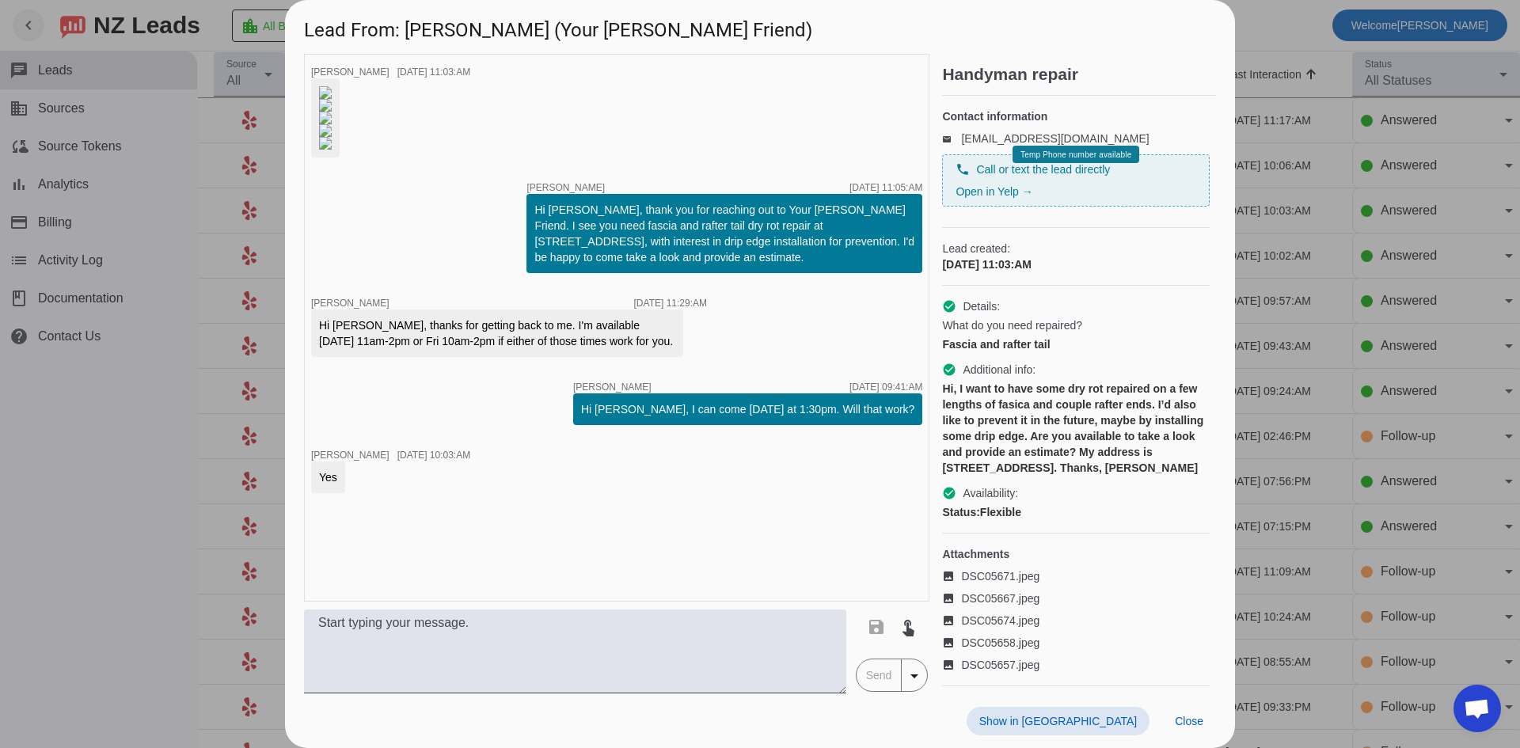
scroll to position [264, 0]
click at [115, 445] on div at bounding box center [760, 374] width 1520 height 748
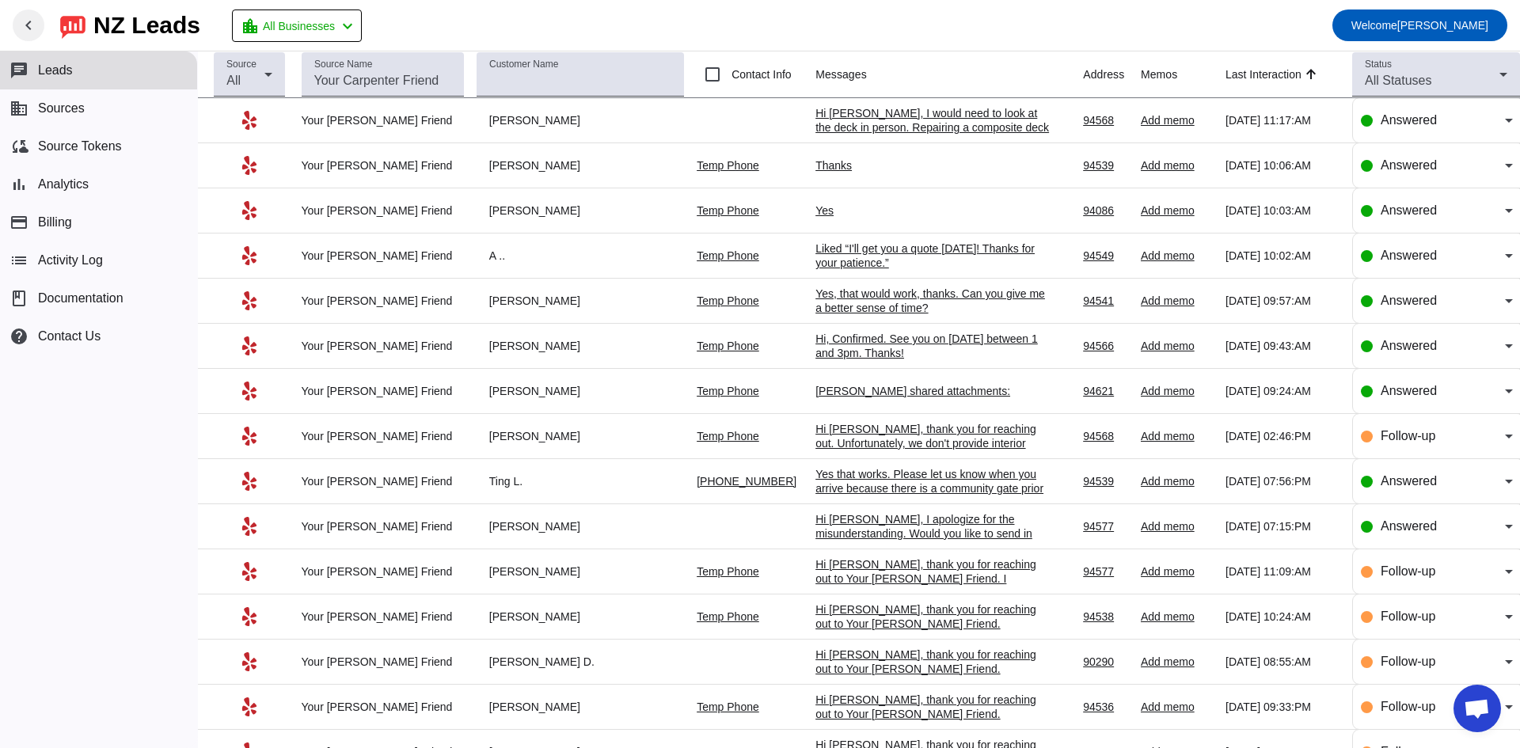
click at [857, 310] on div "Yes, that would work, thanks. Can you give me a better sense of time?" at bounding box center [935, 301] width 238 height 29
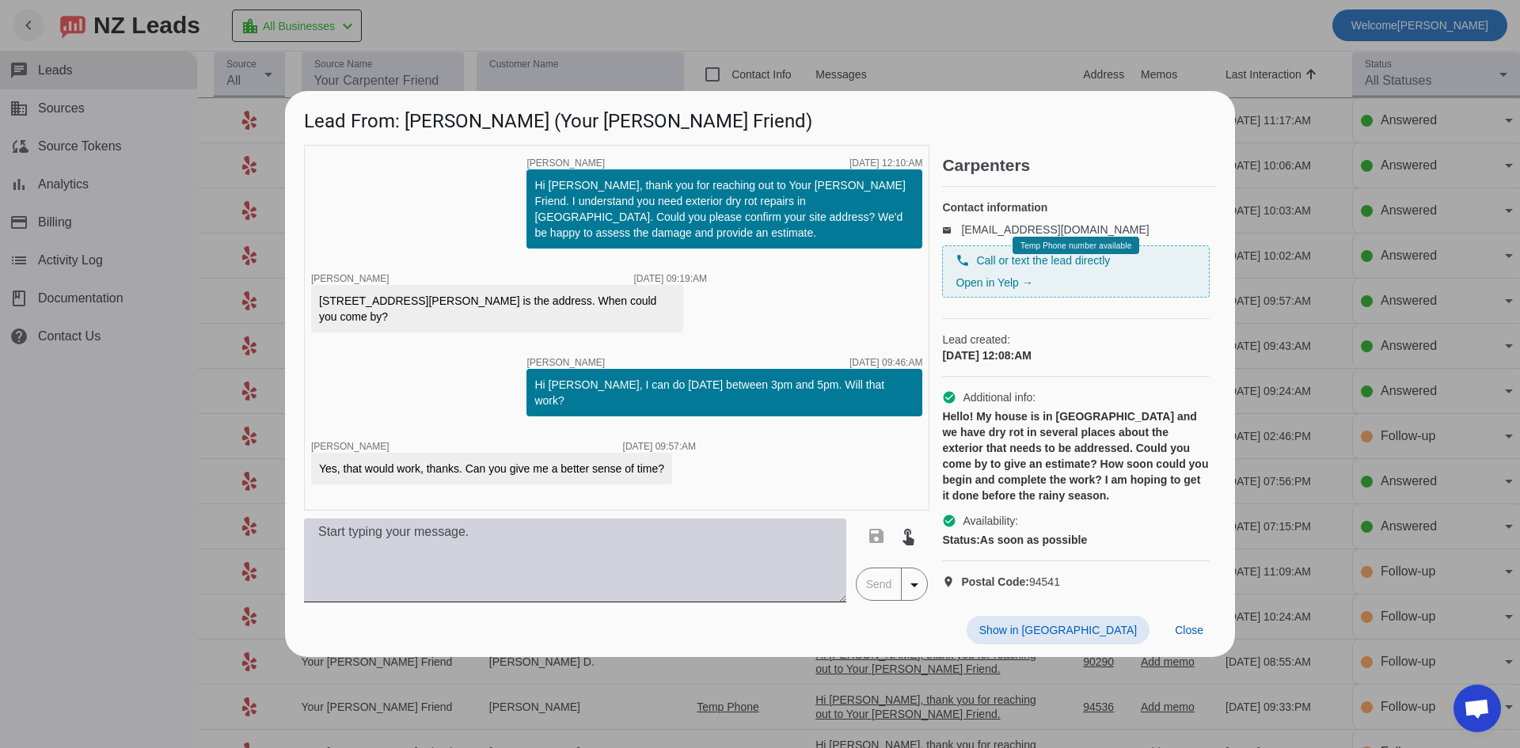
click at [630, 580] on textarea at bounding box center [575, 561] width 542 height 84
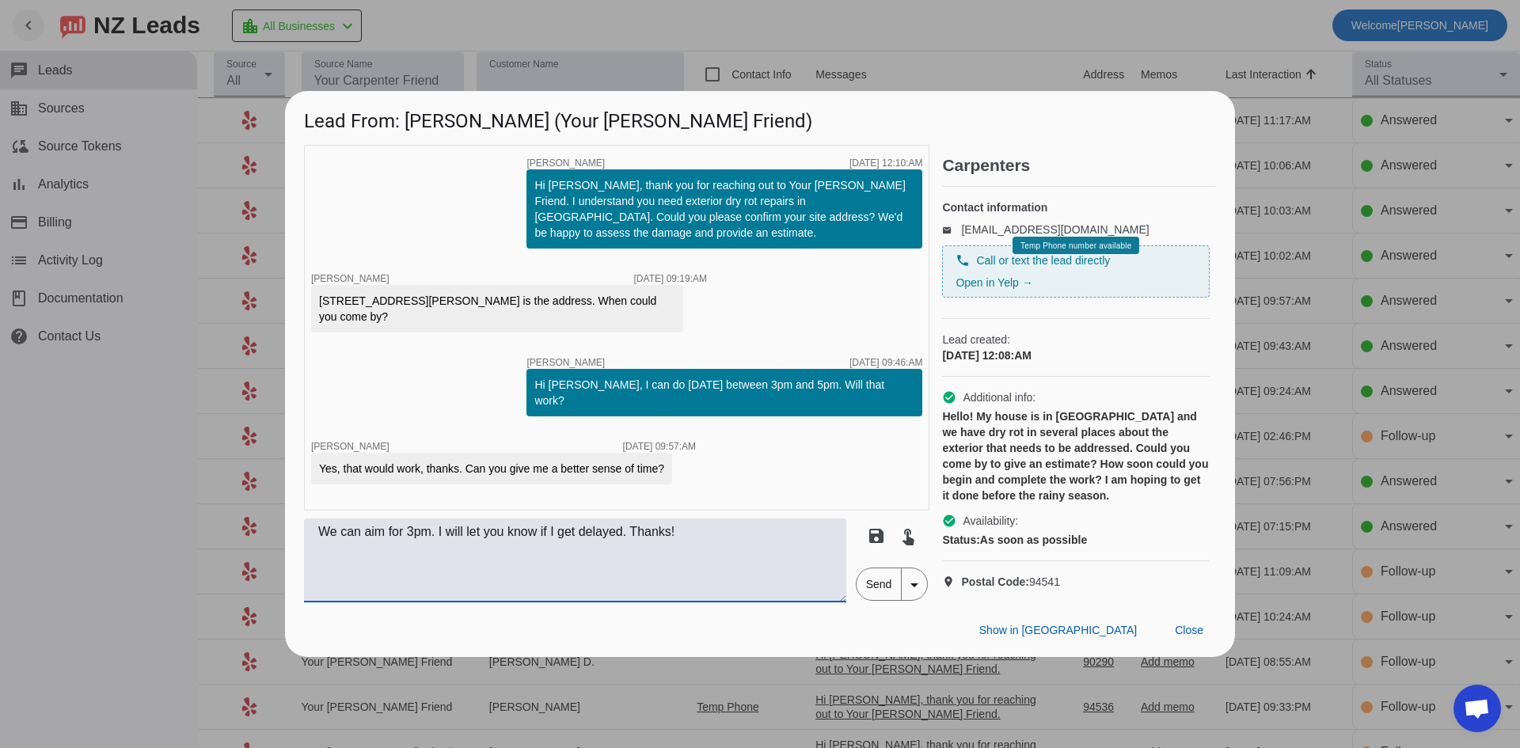
type textarea "We can aim for 3pm. I will let you know if I get delayed. Thanks!"
click at [885, 600] on span "Send" at bounding box center [879, 585] width 45 height 32
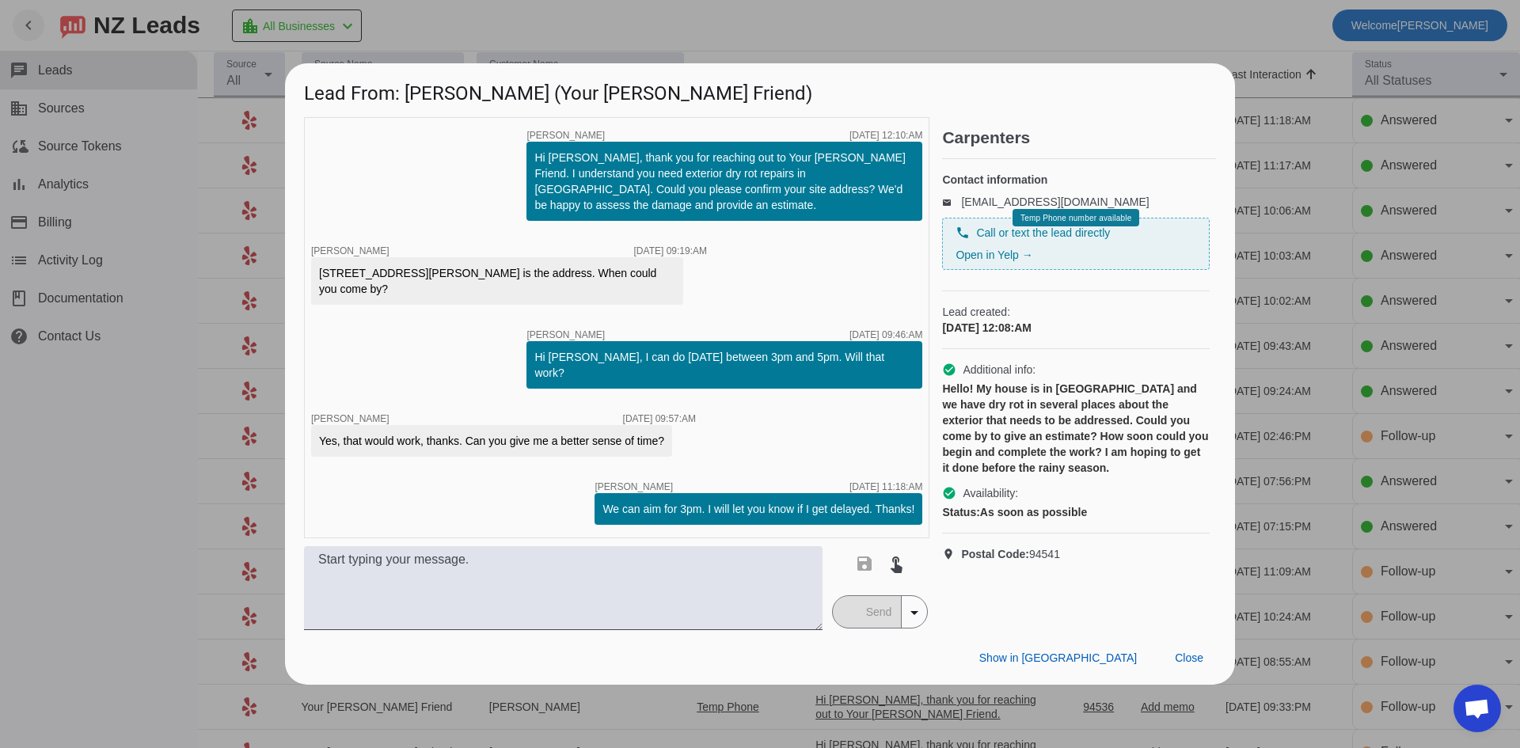
click at [105, 443] on div at bounding box center [760, 374] width 1520 height 748
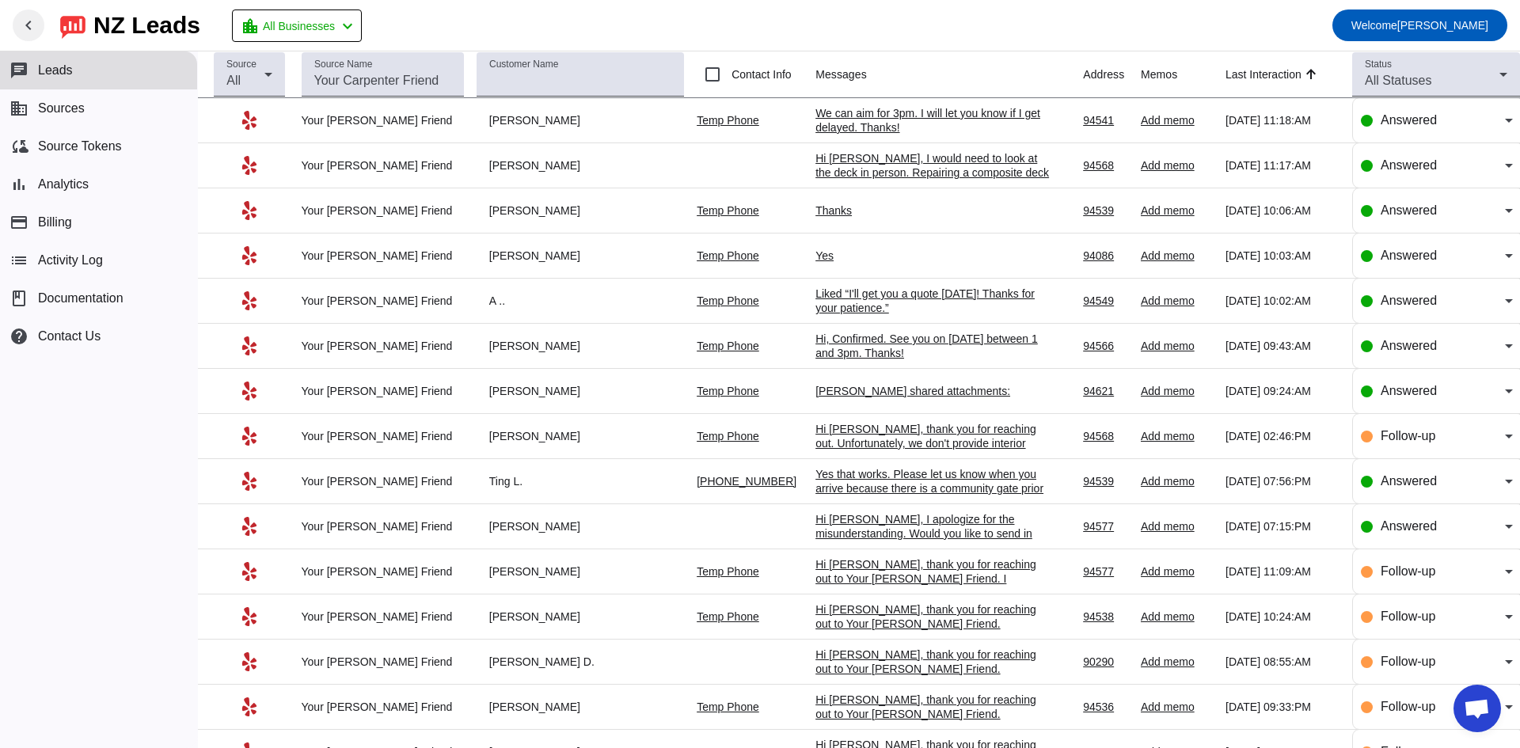
click at [869, 388] on div "[PERSON_NAME] shared attachments:" at bounding box center [935, 391] width 238 height 14
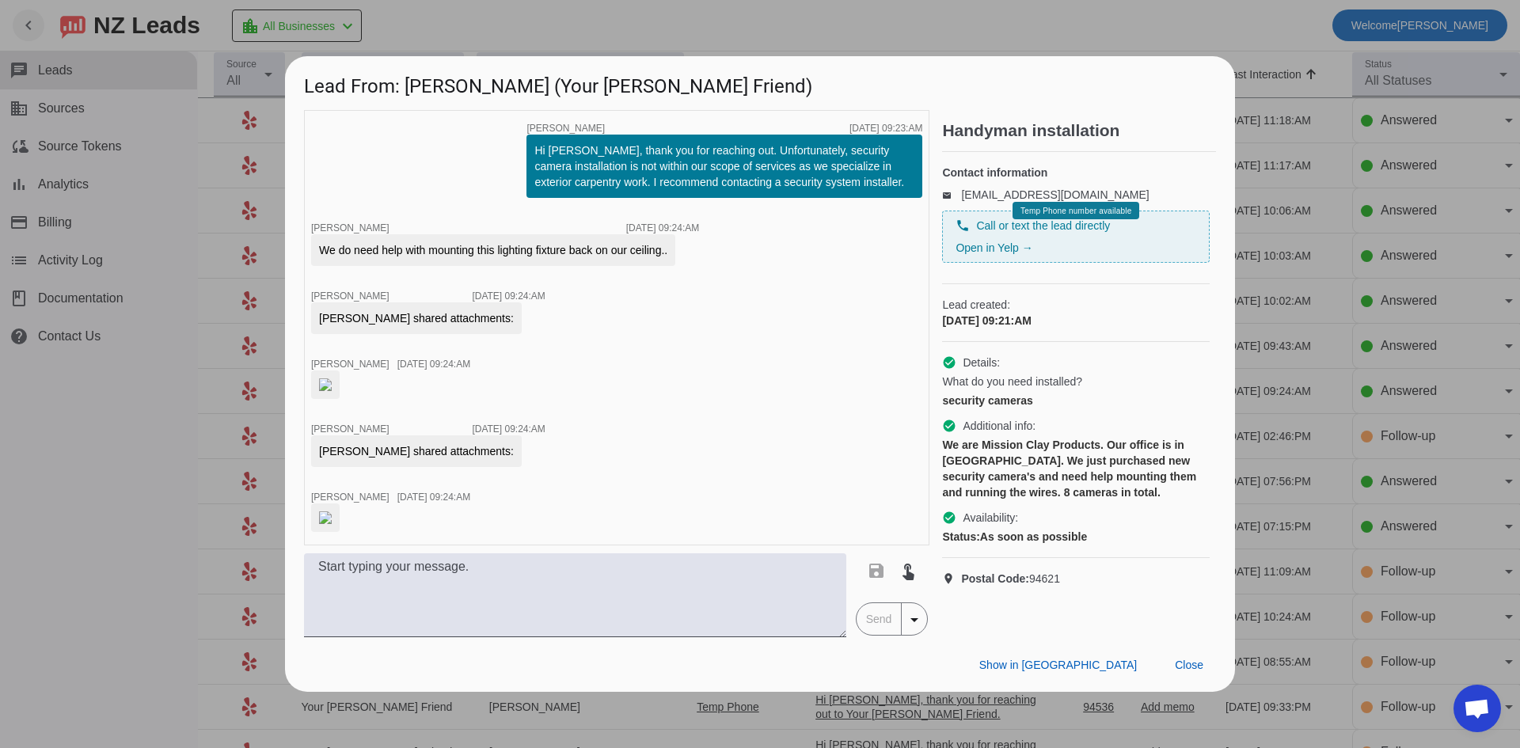
scroll to position [84, 0]
click at [100, 534] on div at bounding box center [760, 374] width 1520 height 748
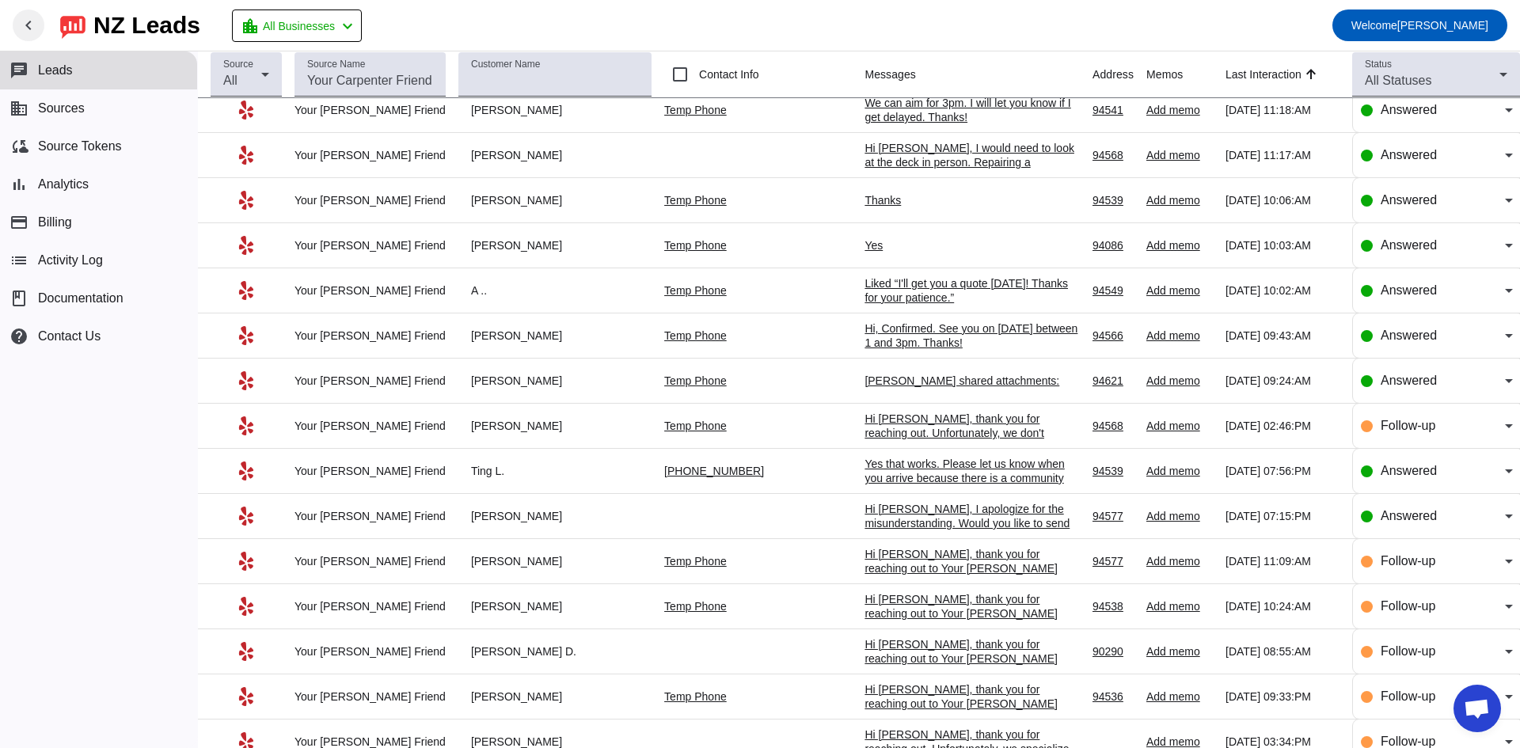
scroll to position [0, 0]
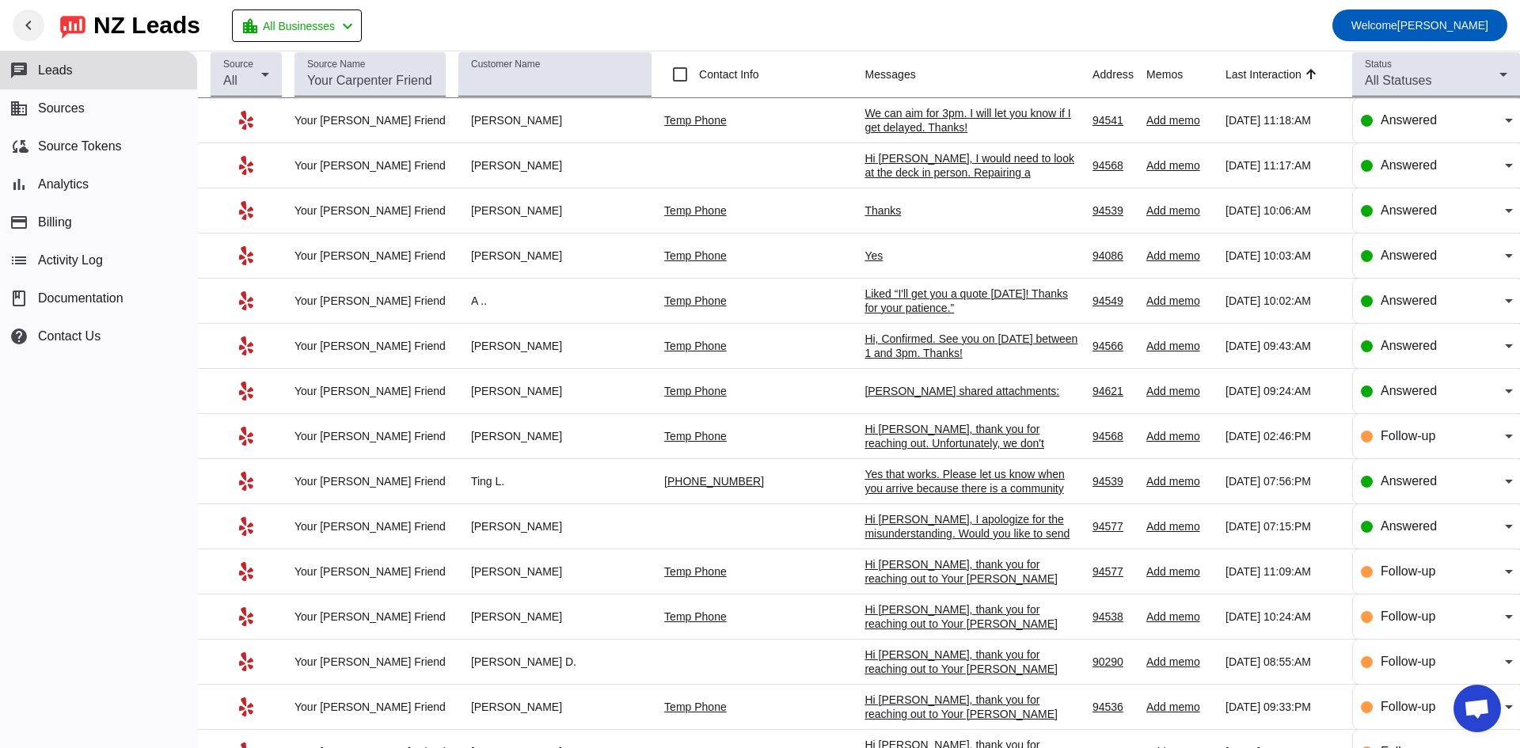
click at [919, 166] on div "Hi [PERSON_NAME], I would need to look at the deck in person. Repairing a compo…" at bounding box center [972, 186] width 215 height 71
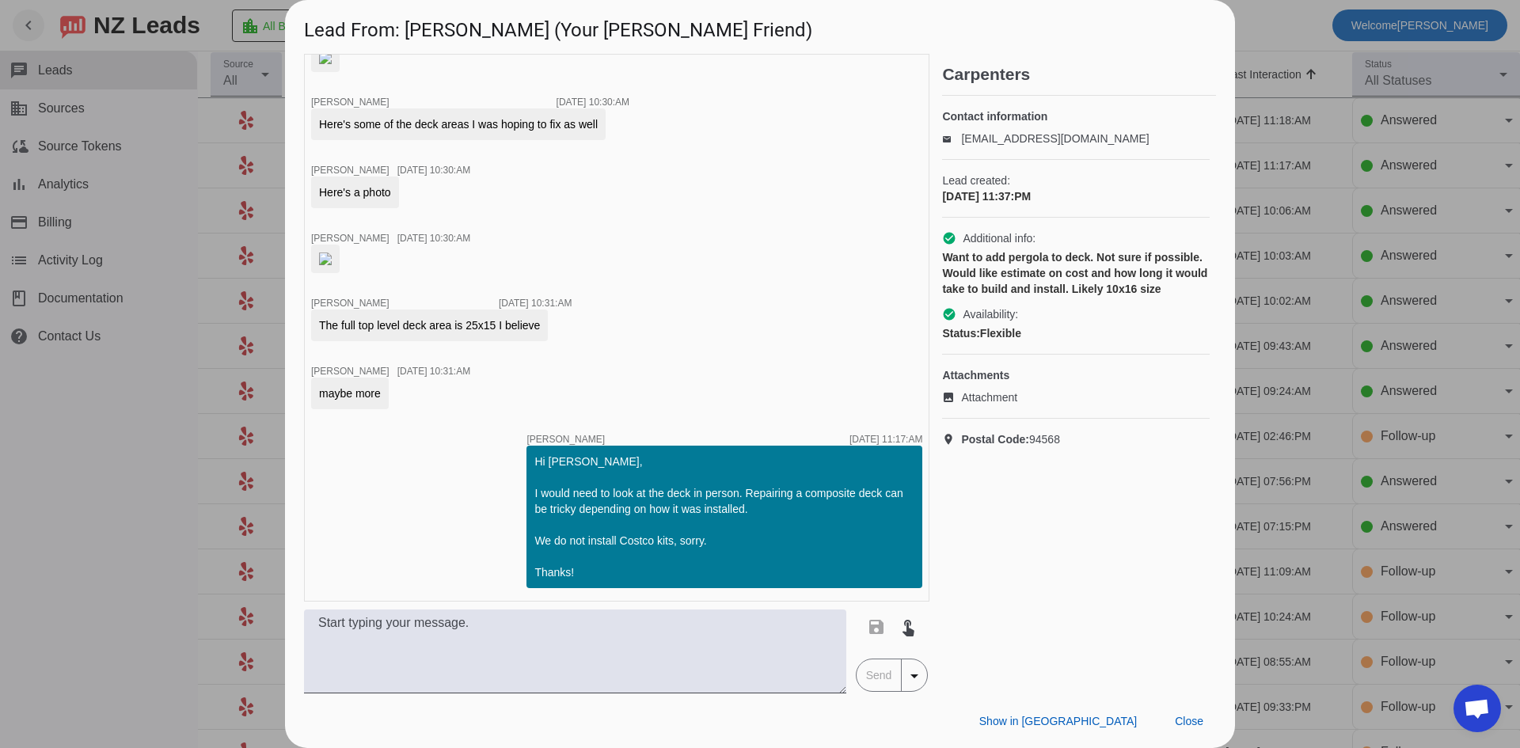
scroll to position [1707, 0]
click at [74, 467] on div at bounding box center [760, 374] width 1520 height 748
